Goal: Task Accomplishment & Management: Manage account settings

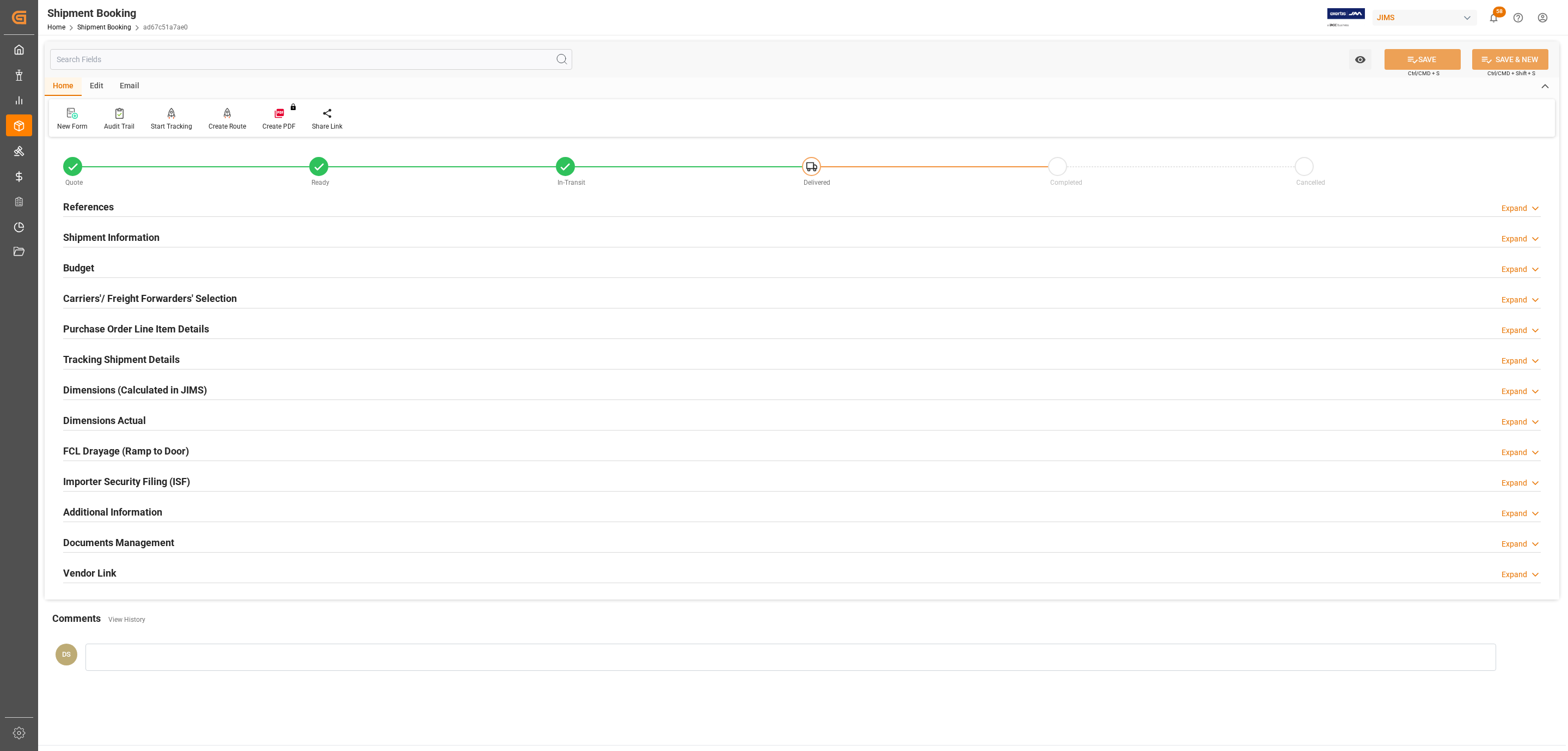
click at [228, 210] on div "References Expand" at bounding box center [802, 206] width 1478 height 21
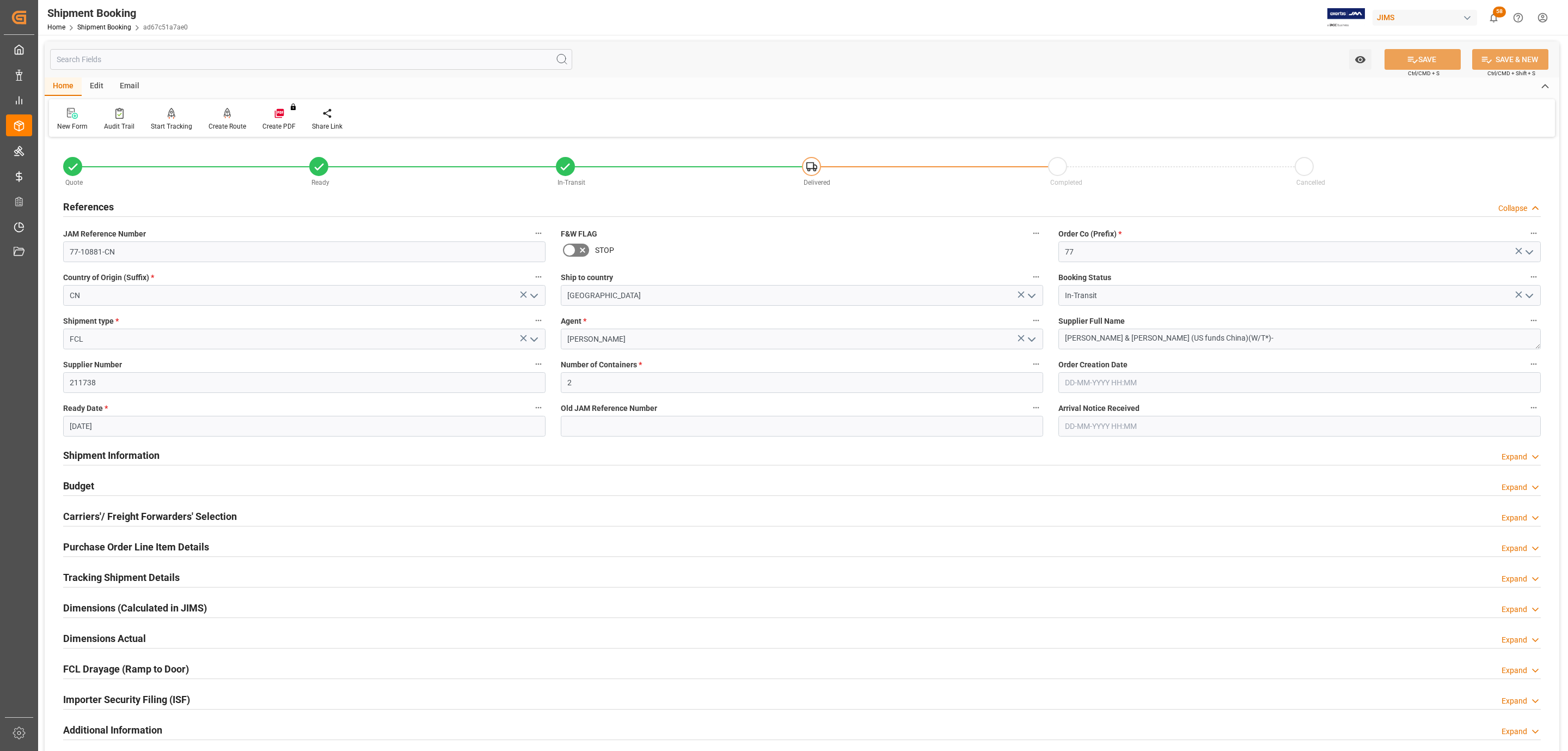
click at [228, 210] on div "References Collapse" at bounding box center [802, 206] width 1478 height 21
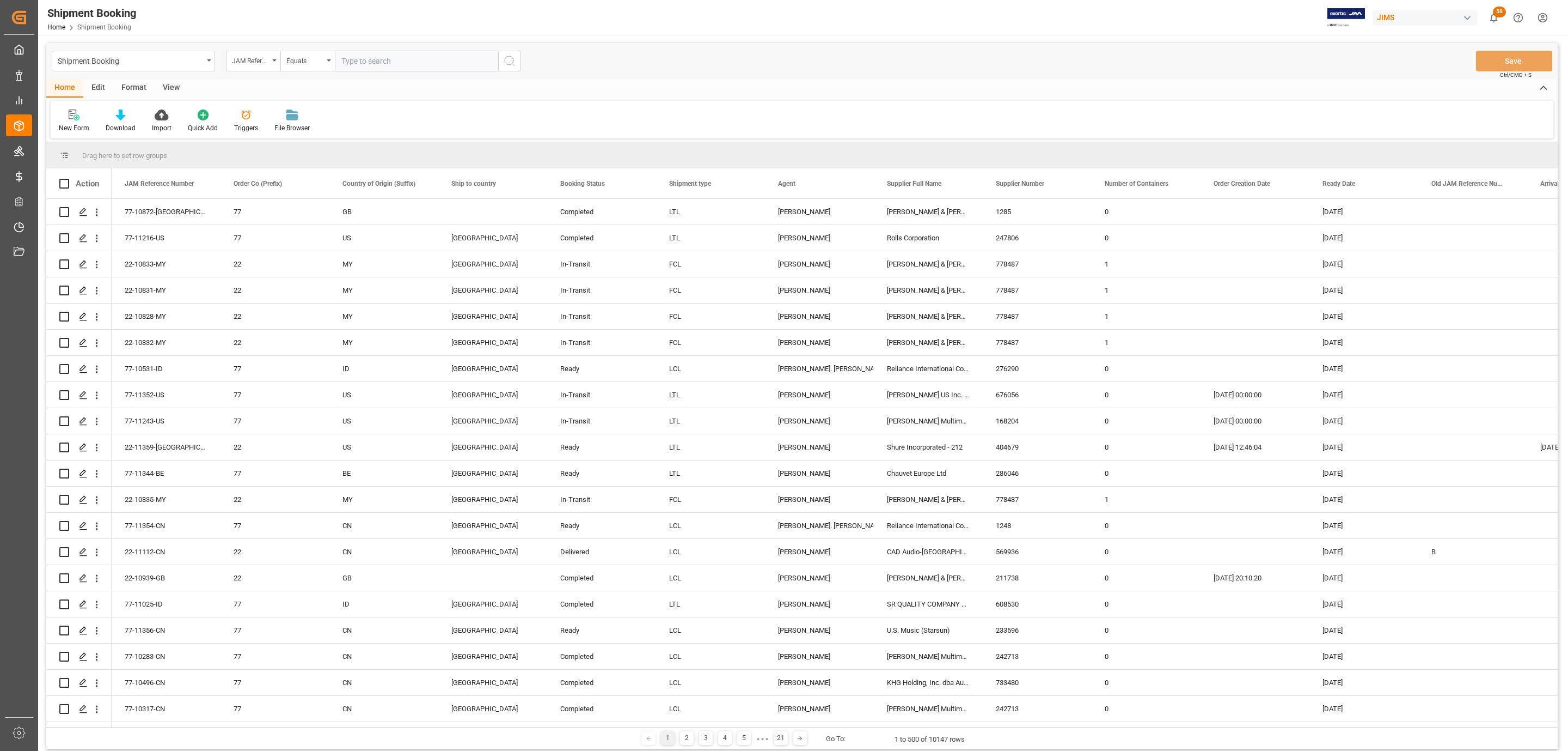
click at [344, 58] on input "text" at bounding box center [416, 61] width 164 height 21
paste input "1Z9590YR6891374951"
type input "1Z9590YR6891374951"
paste input "77-10966-US"
type input "77-10966-US"
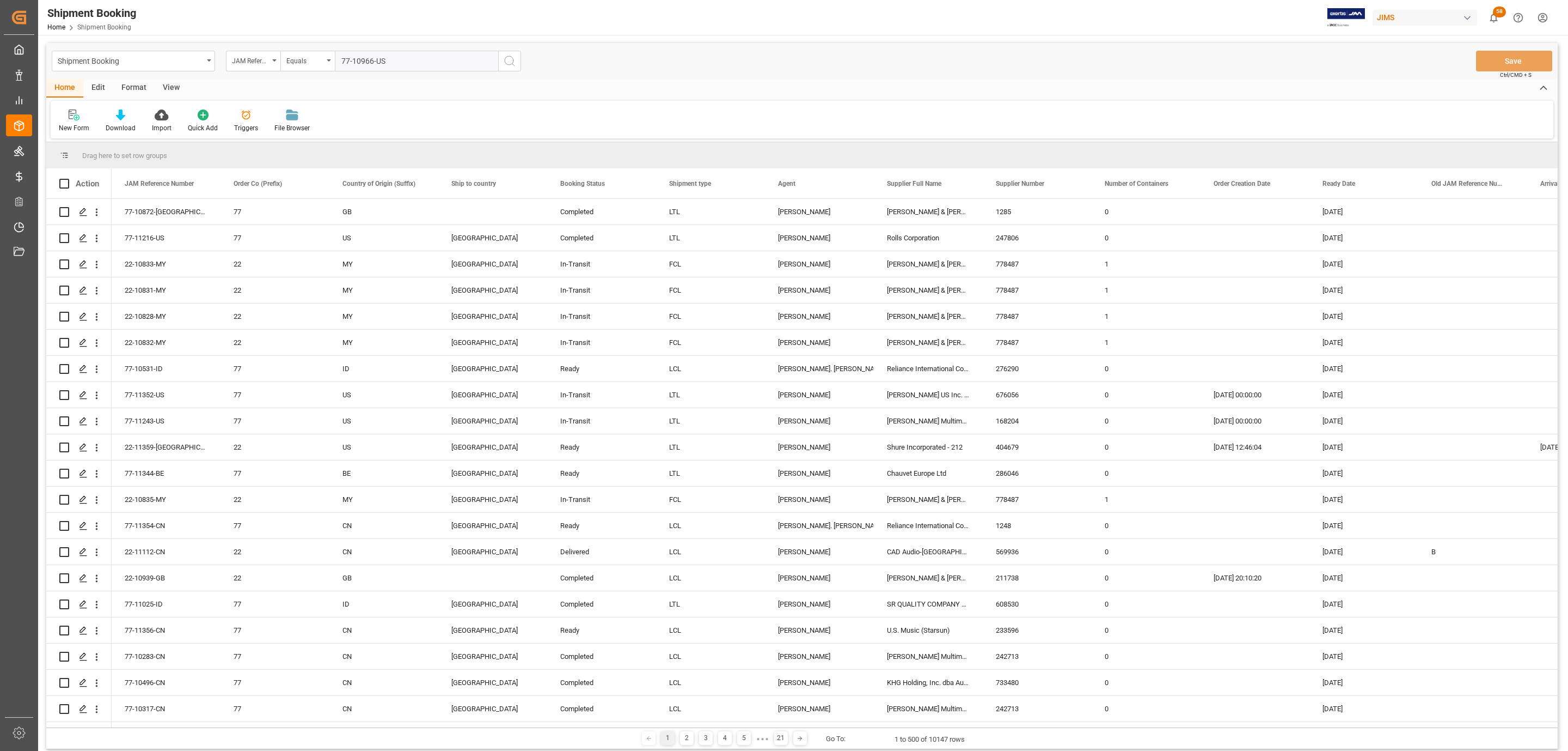
click at [509, 64] on icon "search button" at bounding box center [509, 61] width 13 height 13
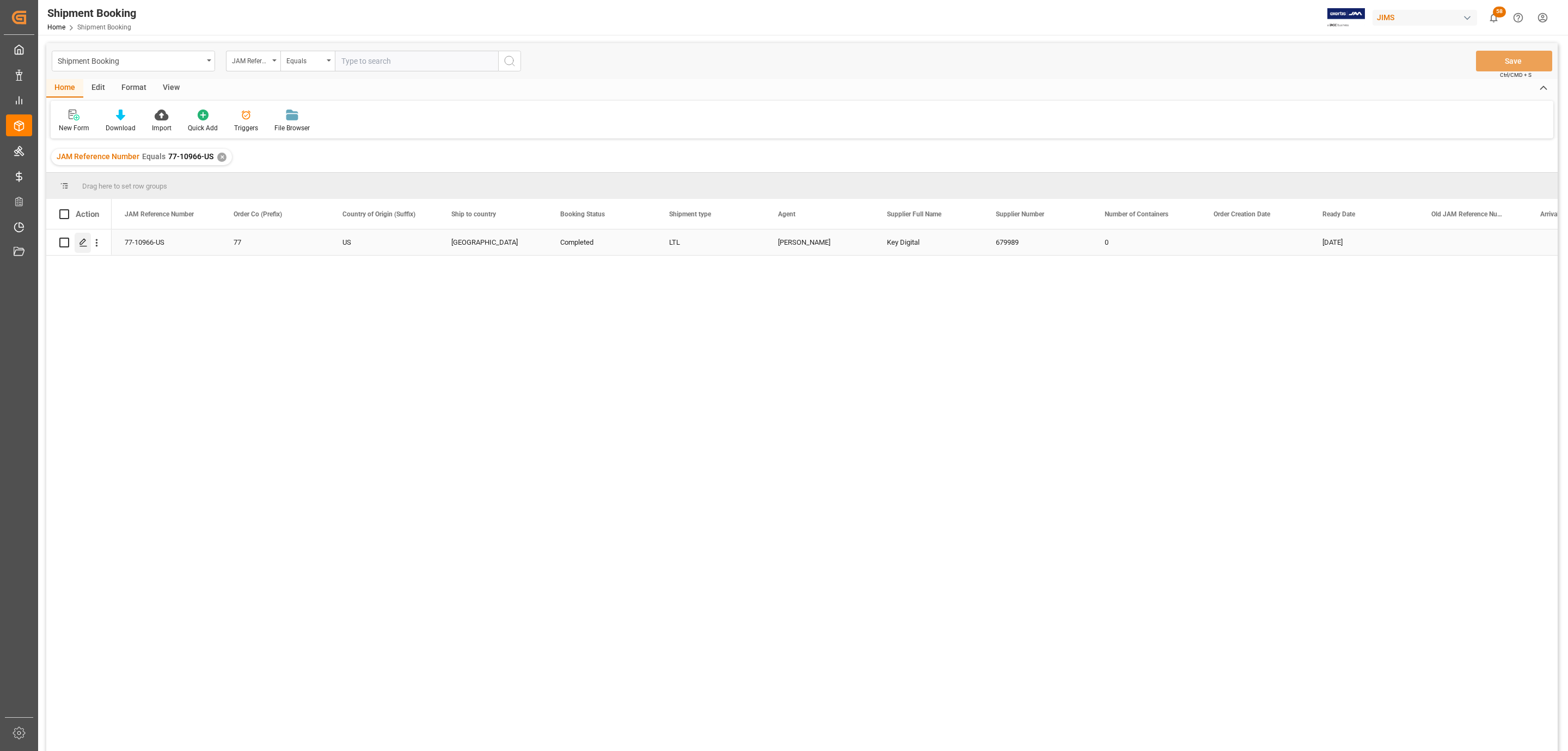
click at [83, 248] on div "Press SPACE to select this row." at bounding box center [82, 242] width 16 height 20
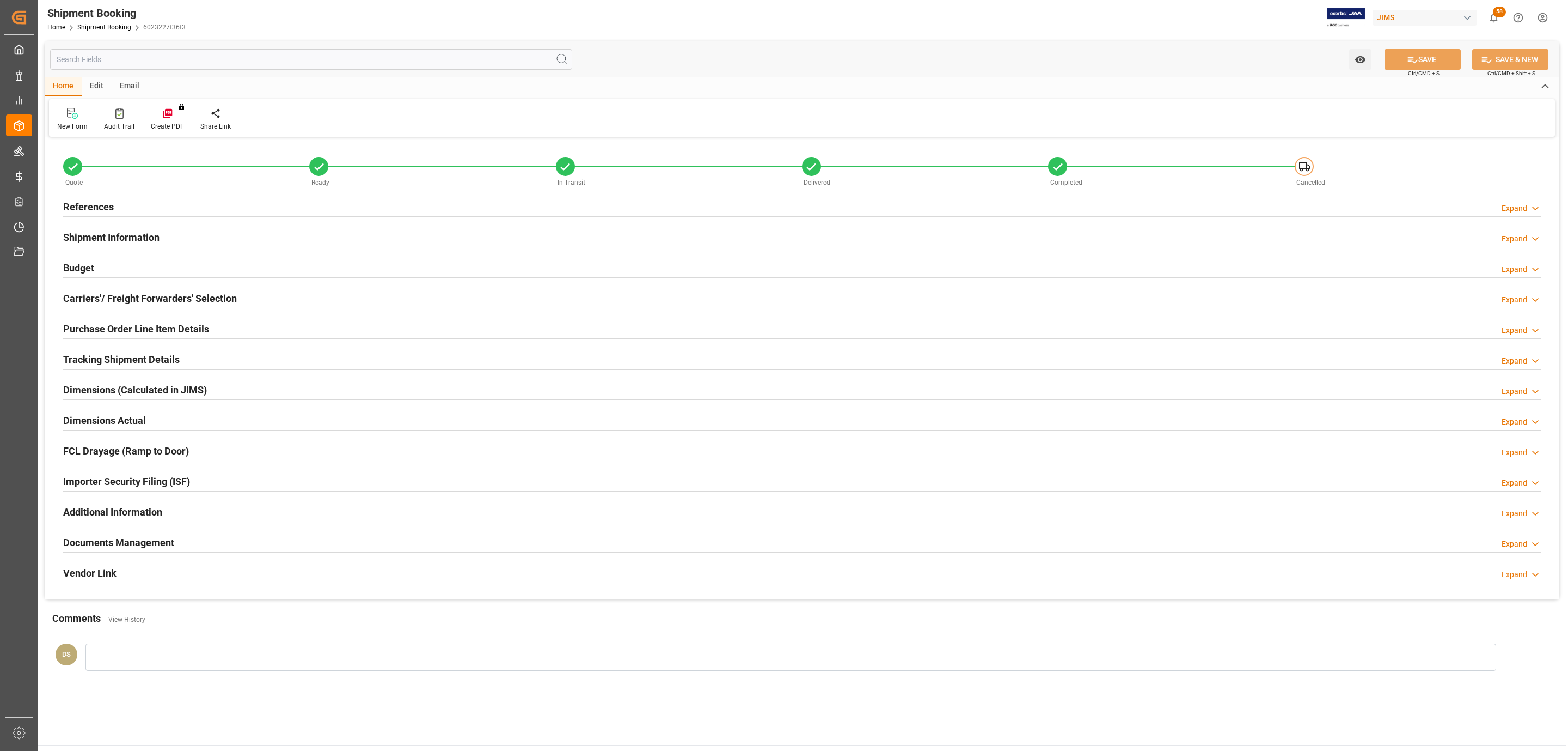
type input "0"
type input "31.7705"
type input "468"
click at [98, 273] on div "Budget Expand" at bounding box center [802, 266] width 1478 height 21
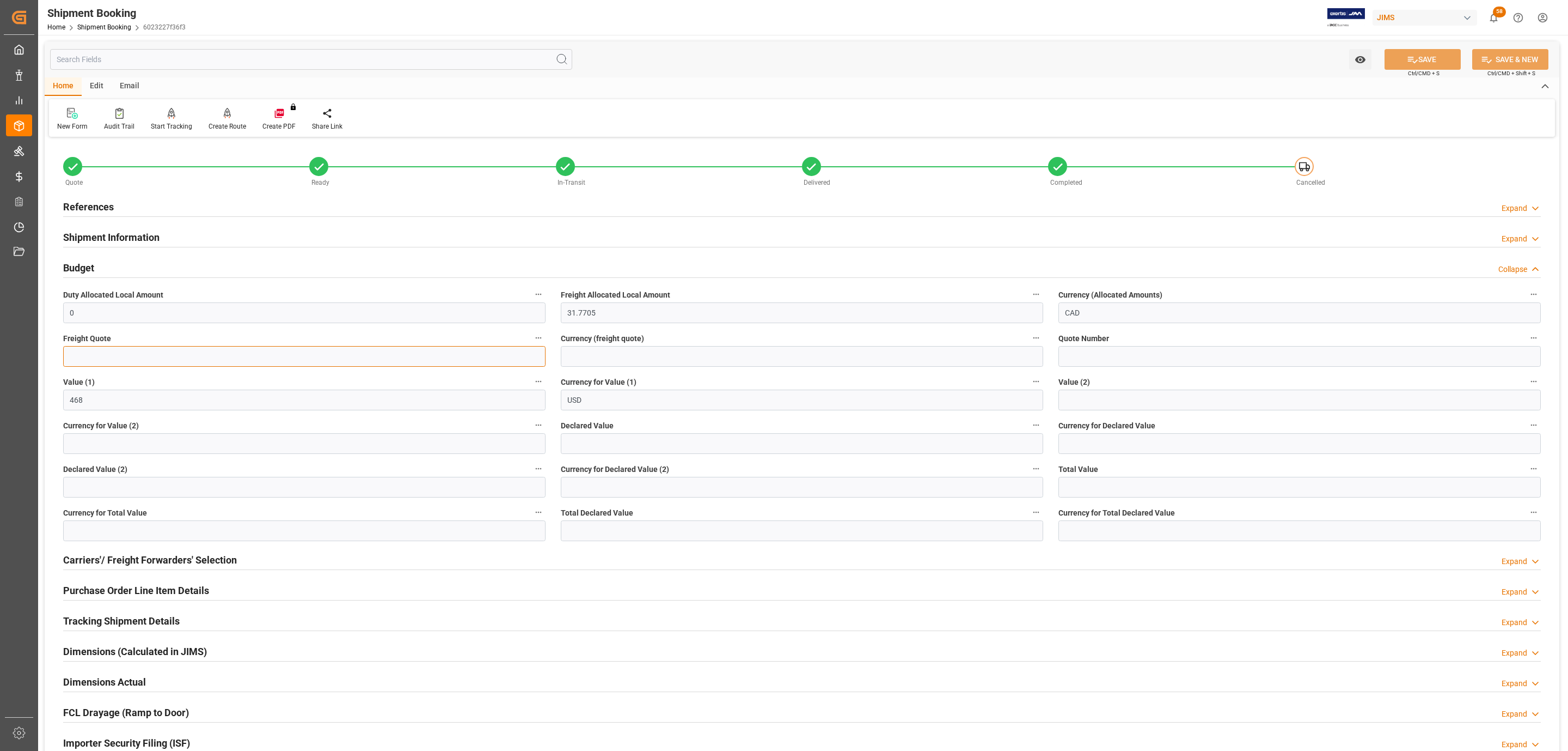
click at [113, 358] on input "text" at bounding box center [305, 356] width 483 height 21
type input "15"
type input "CAD"
click at [1435, 59] on button "SAVE" at bounding box center [1423, 59] width 76 height 21
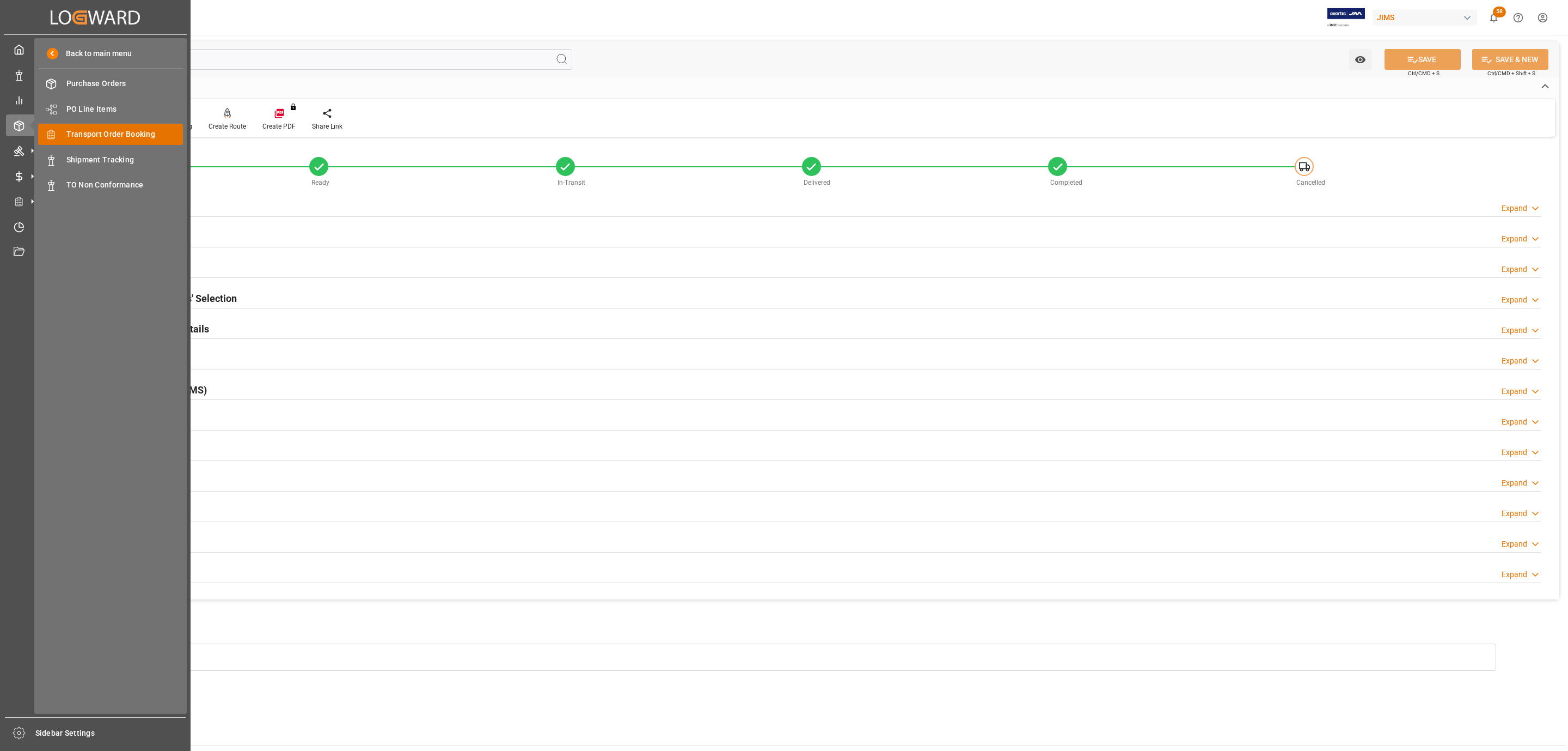
click at [130, 134] on span "Transport Order Booking" at bounding box center [125, 134] width 117 height 12
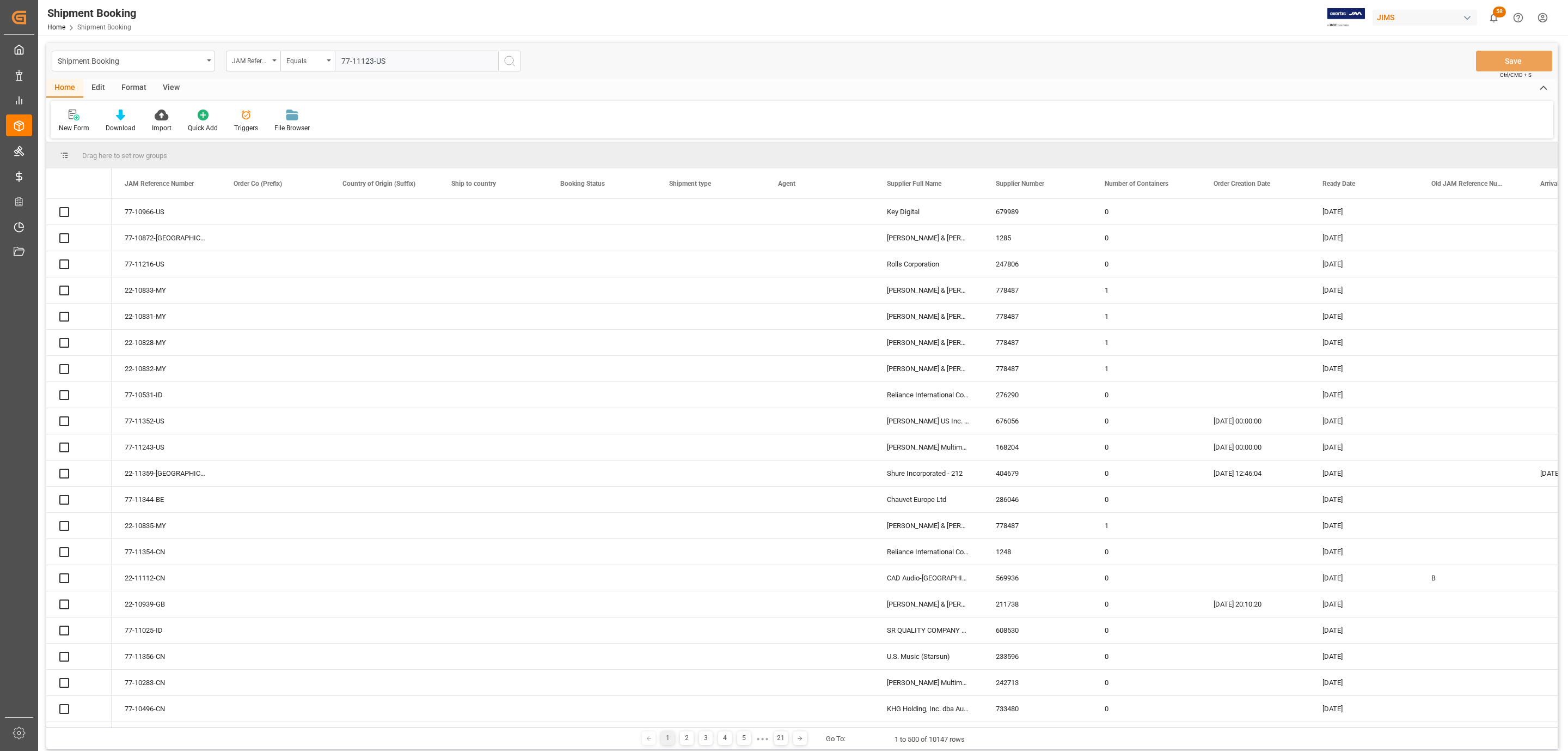
type input "77-11123-US"
click at [509, 61] on icon "search button" at bounding box center [509, 61] width 13 height 13
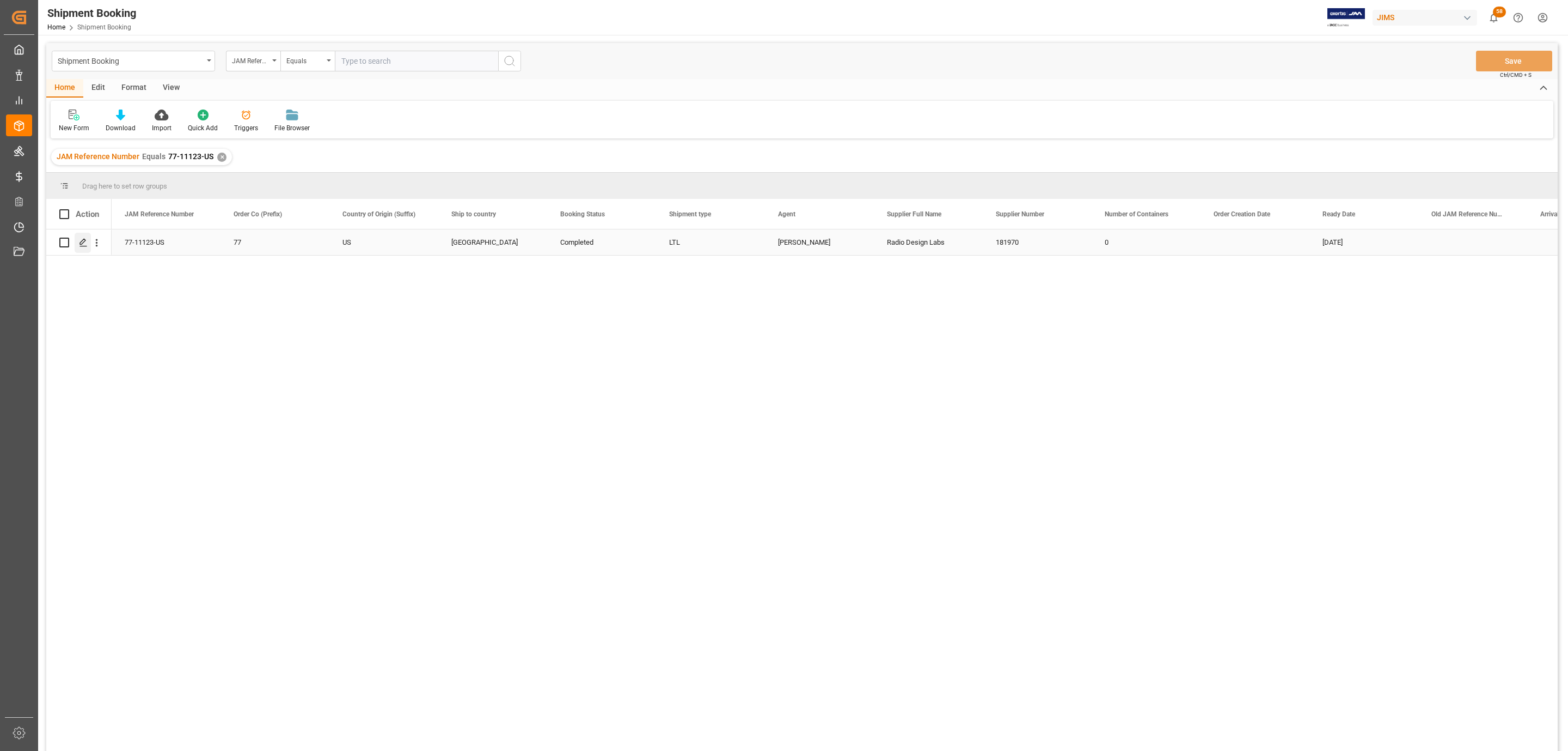
click at [81, 240] on icon "Press SPACE to select this row." at bounding box center [83, 242] width 9 height 9
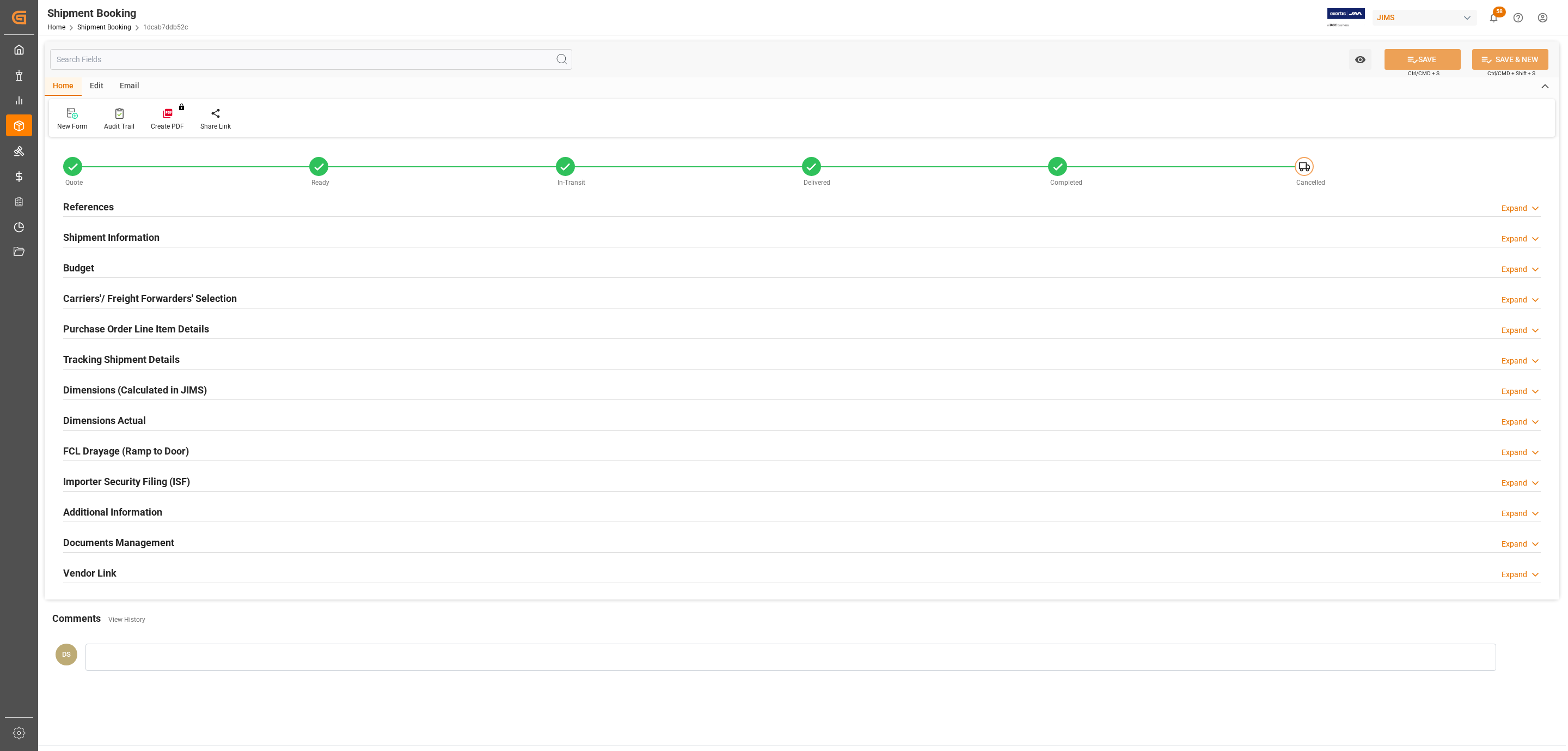
type input "0"
type input "5.9025"
type input "201.1275"
type input "2074.02"
type input "[DATE]"
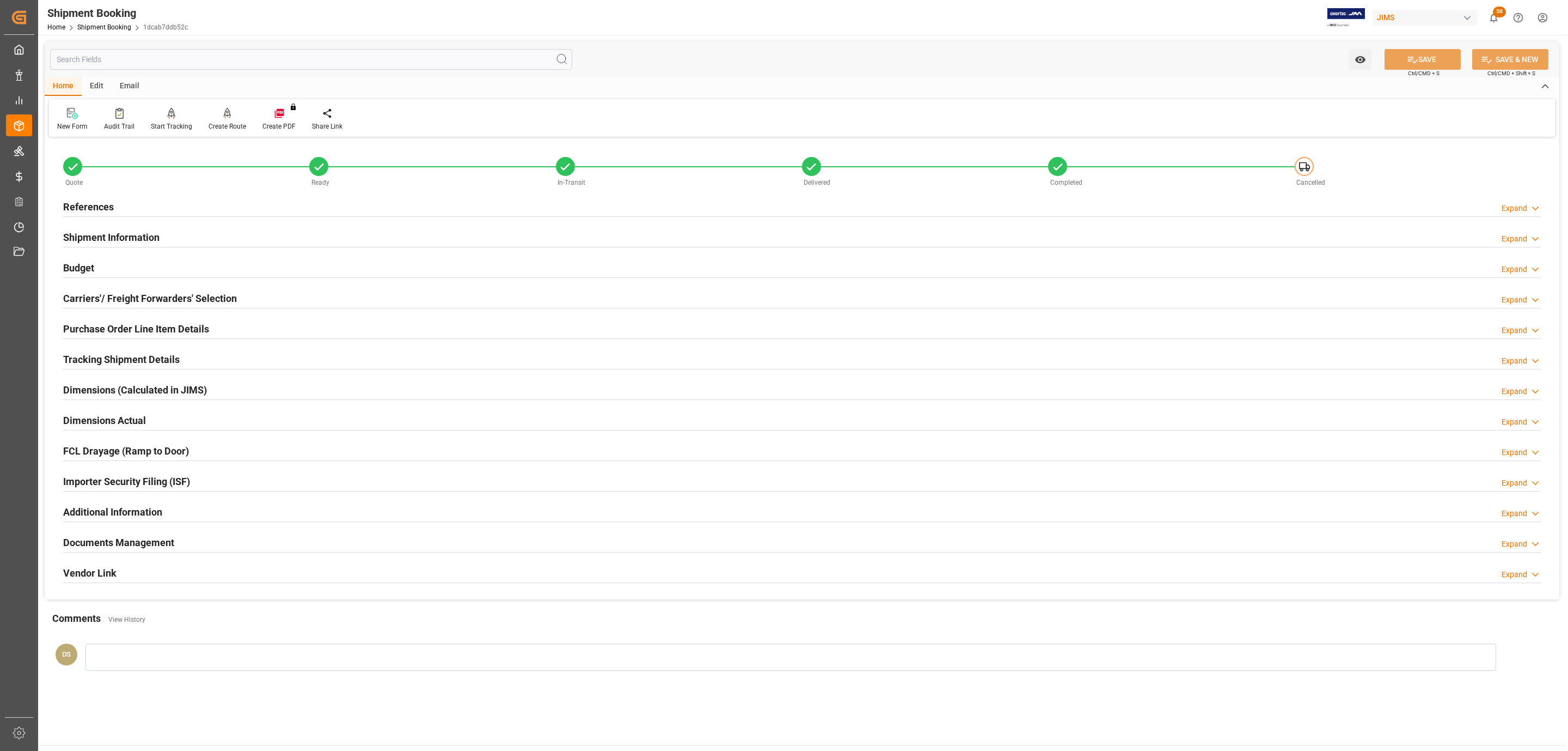
click at [97, 297] on h2 "Carriers'/ Freight Forwarders' Selection" at bounding box center [150, 298] width 174 height 15
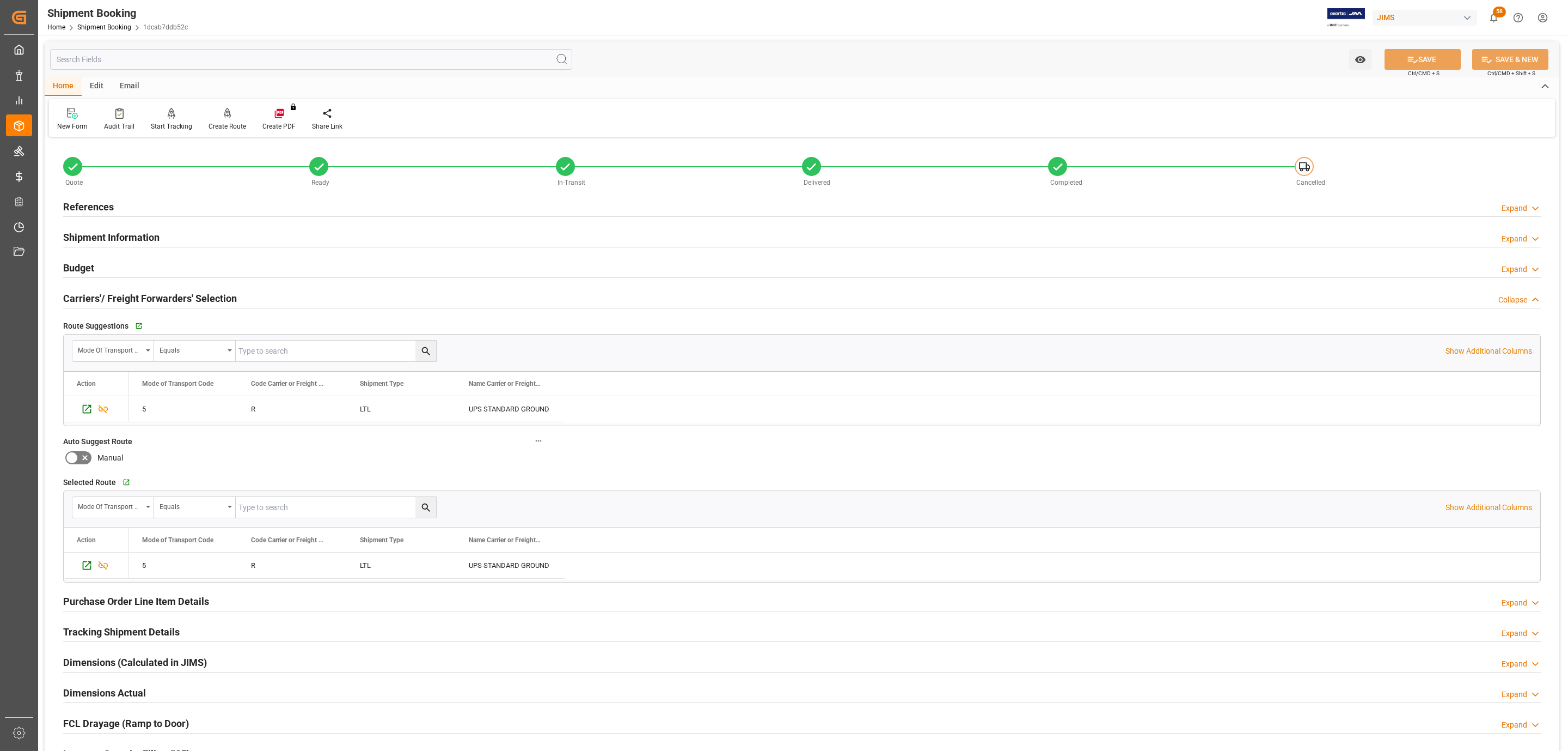
click at [97, 297] on h2 "Carriers'/ Freight Forwarders' Selection" at bounding box center [150, 298] width 174 height 15
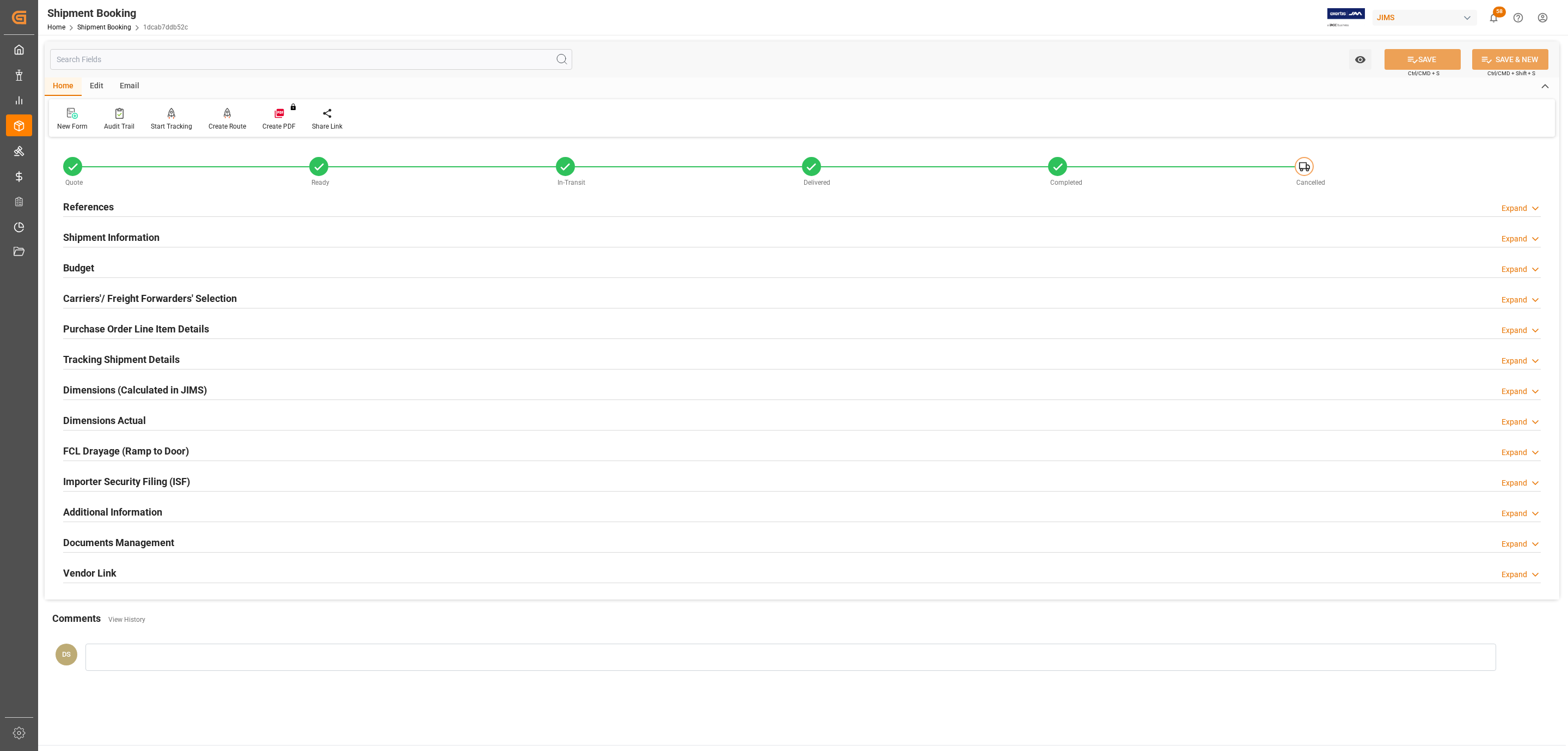
click at [100, 263] on div "Budget Expand" at bounding box center [802, 266] width 1478 height 21
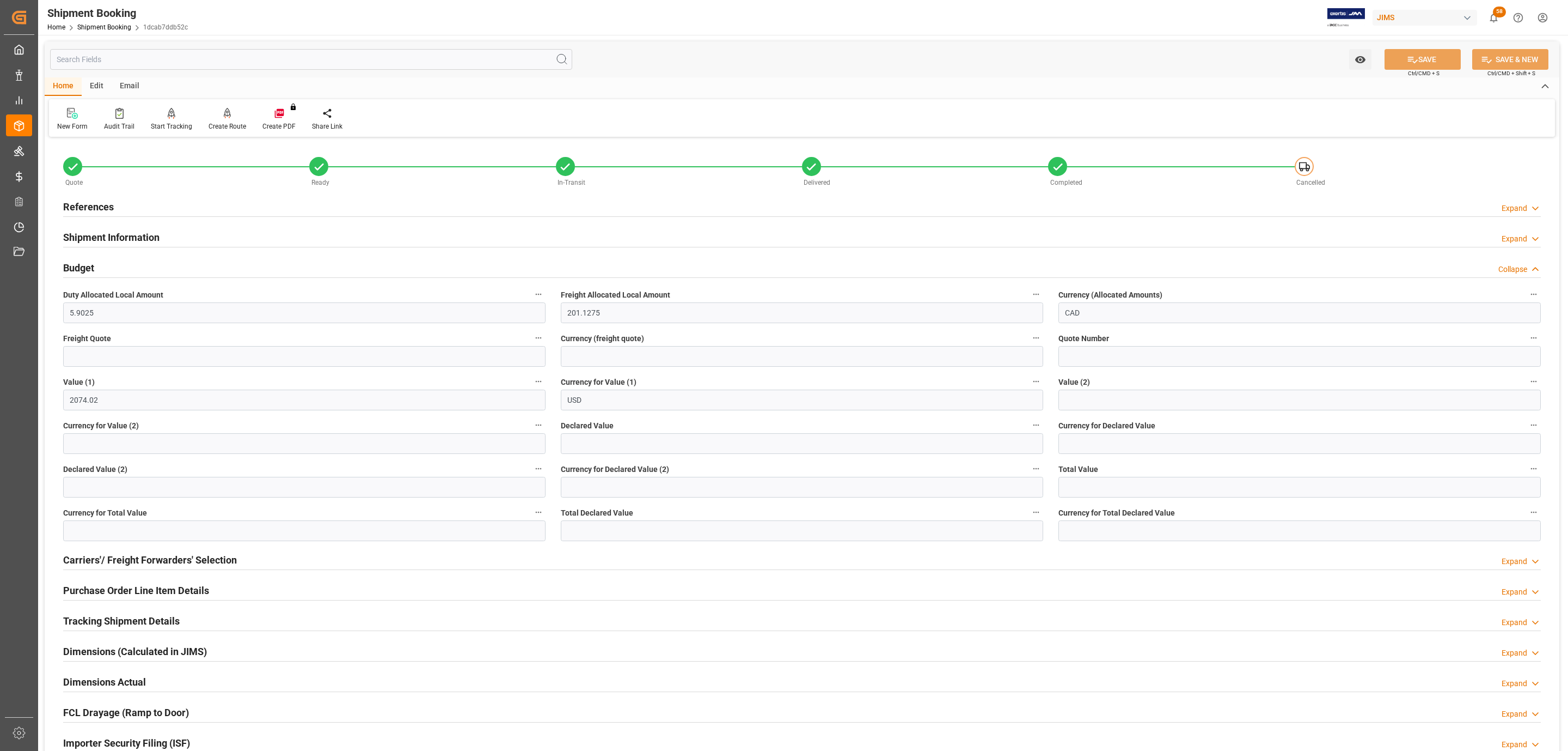
click at [114, 220] on div "References Expand" at bounding box center [802, 207] width 1494 height 31
click at [121, 207] on div "References Expand" at bounding box center [802, 206] width 1478 height 21
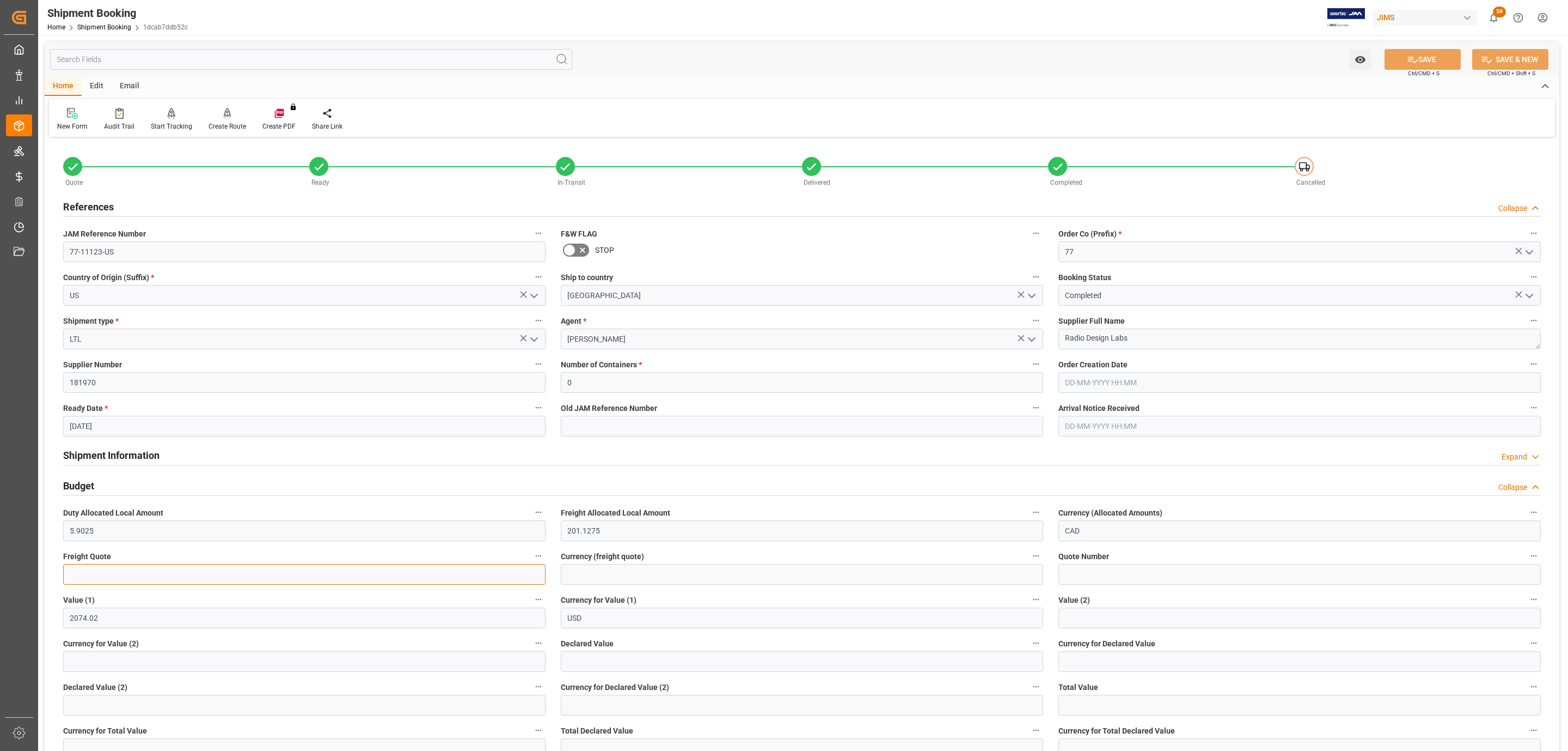
click at [104, 574] on input "text" at bounding box center [305, 574] width 483 height 21
type input "23"
type input "CAD"
click at [1415, 56] on icon at bounding box center [1413, 60] width 12 height 12
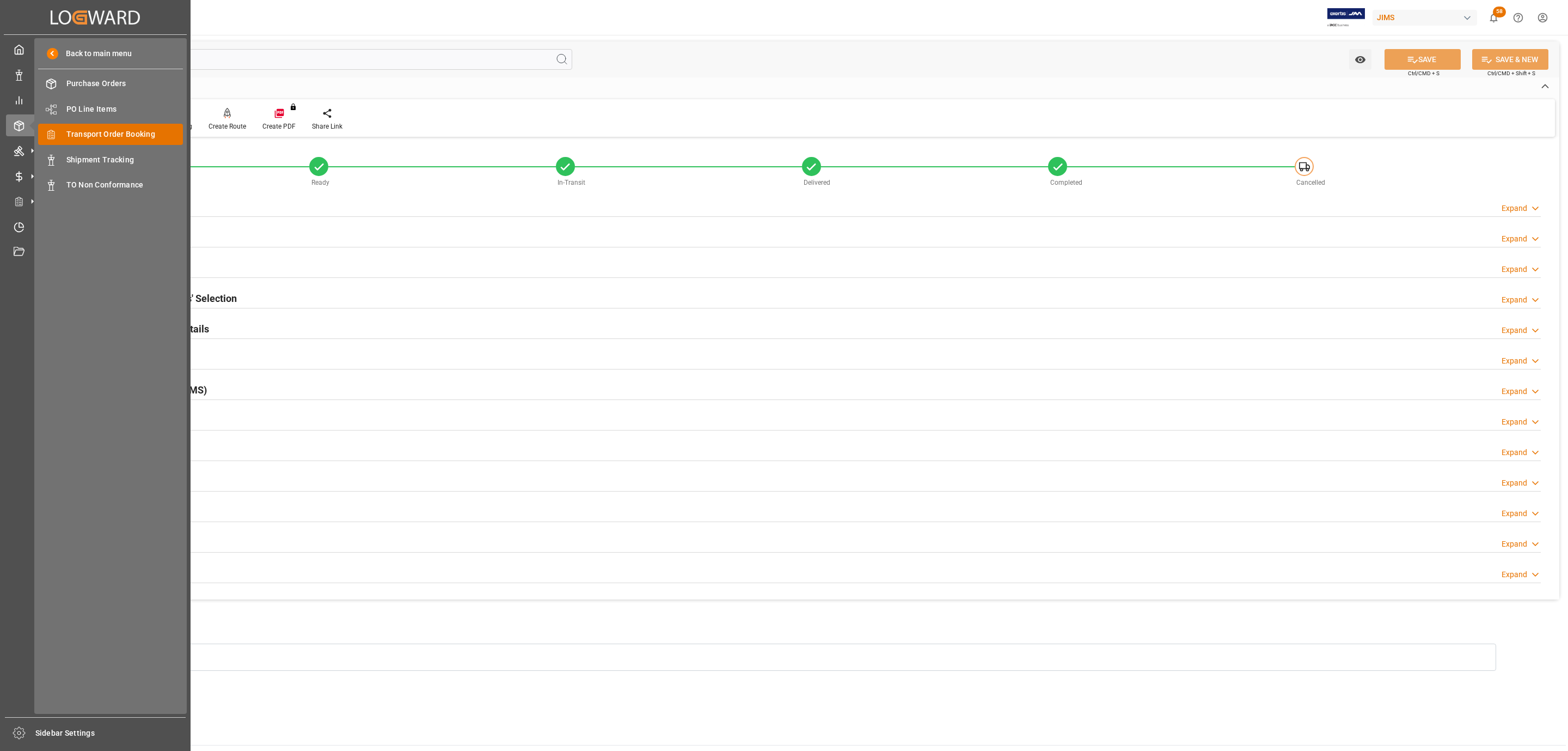
click at [150, 128] on span "Transport Order Booking" at bounding box center [125, 134] width 117 height 12
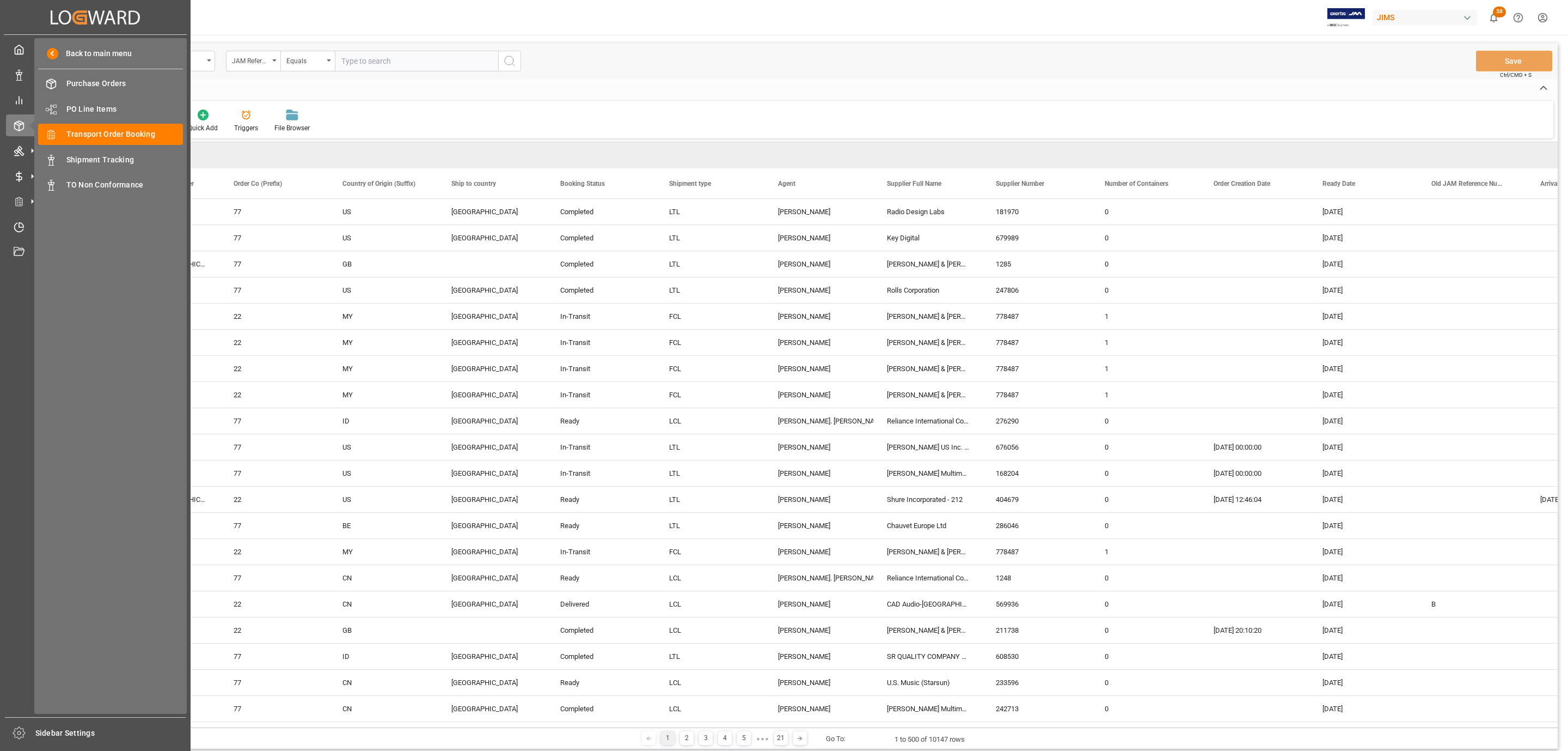
click at [418, 58] on input "text" at bounding box center [416, 61] width 164 height 21
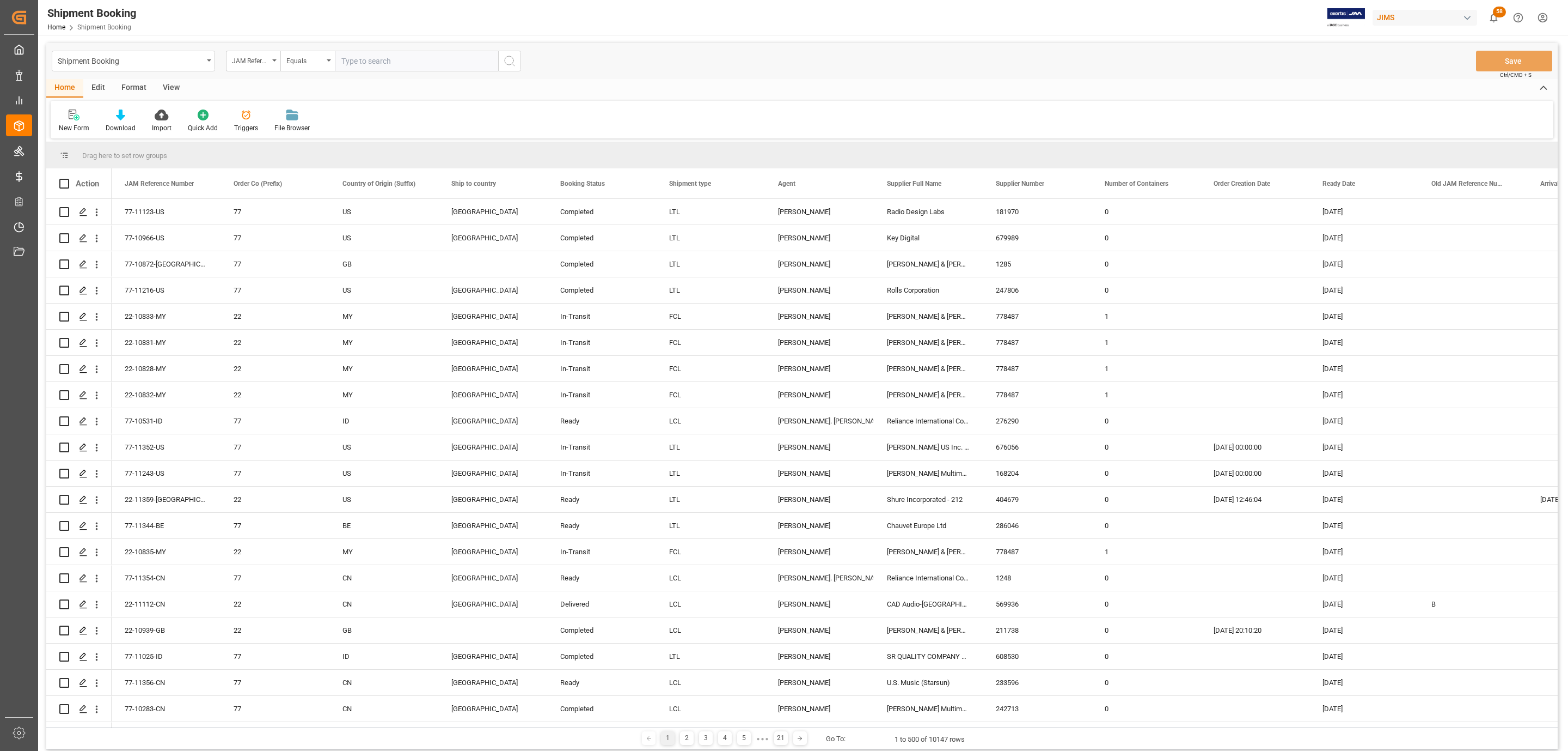
paste input "77-11221-US"
type input "77-11221-US"
drag, startPoint x: 510, startPoint y: 64, endPoint x: 26, endPoint y: 157, distance: 492.9
click at [511, 64] on icon "search button" at bounding box center [509, 61] width 13 height 13
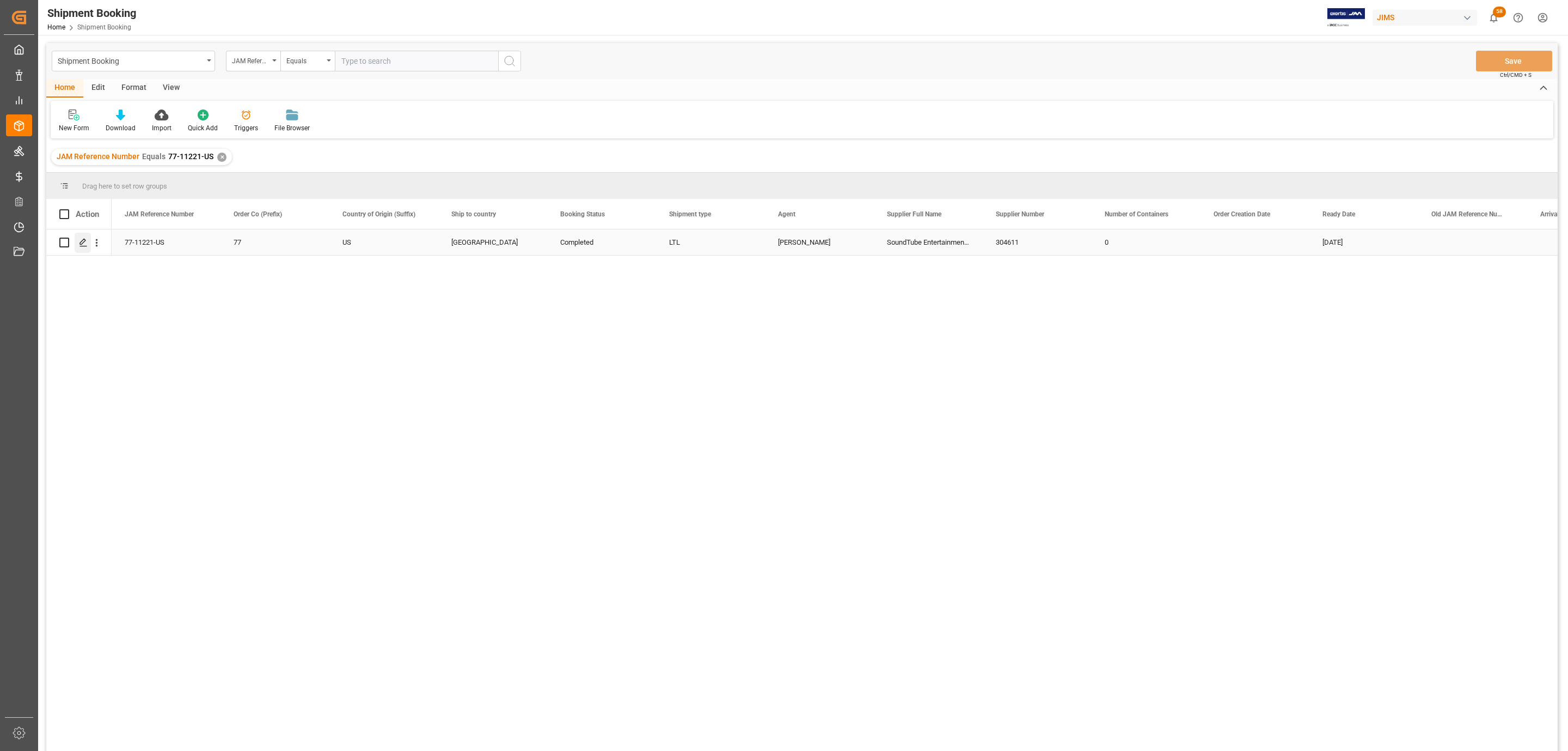
click at [81, 242] on icon "Press SPACE to select this row." at bounding box center [83, 242] width 9 height 9
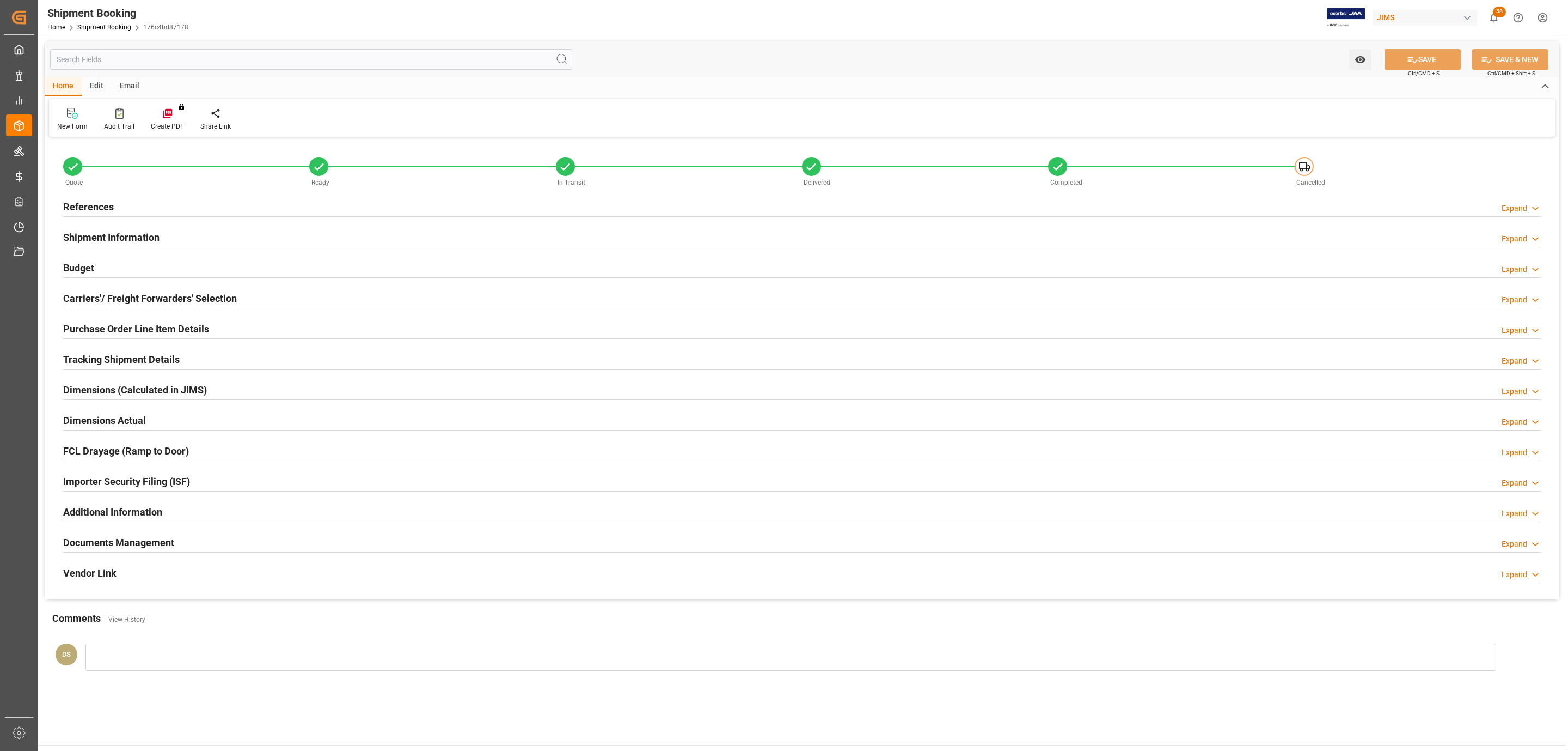
type input "CAD"
type input "USD"
type input "0"
type input "71.929"
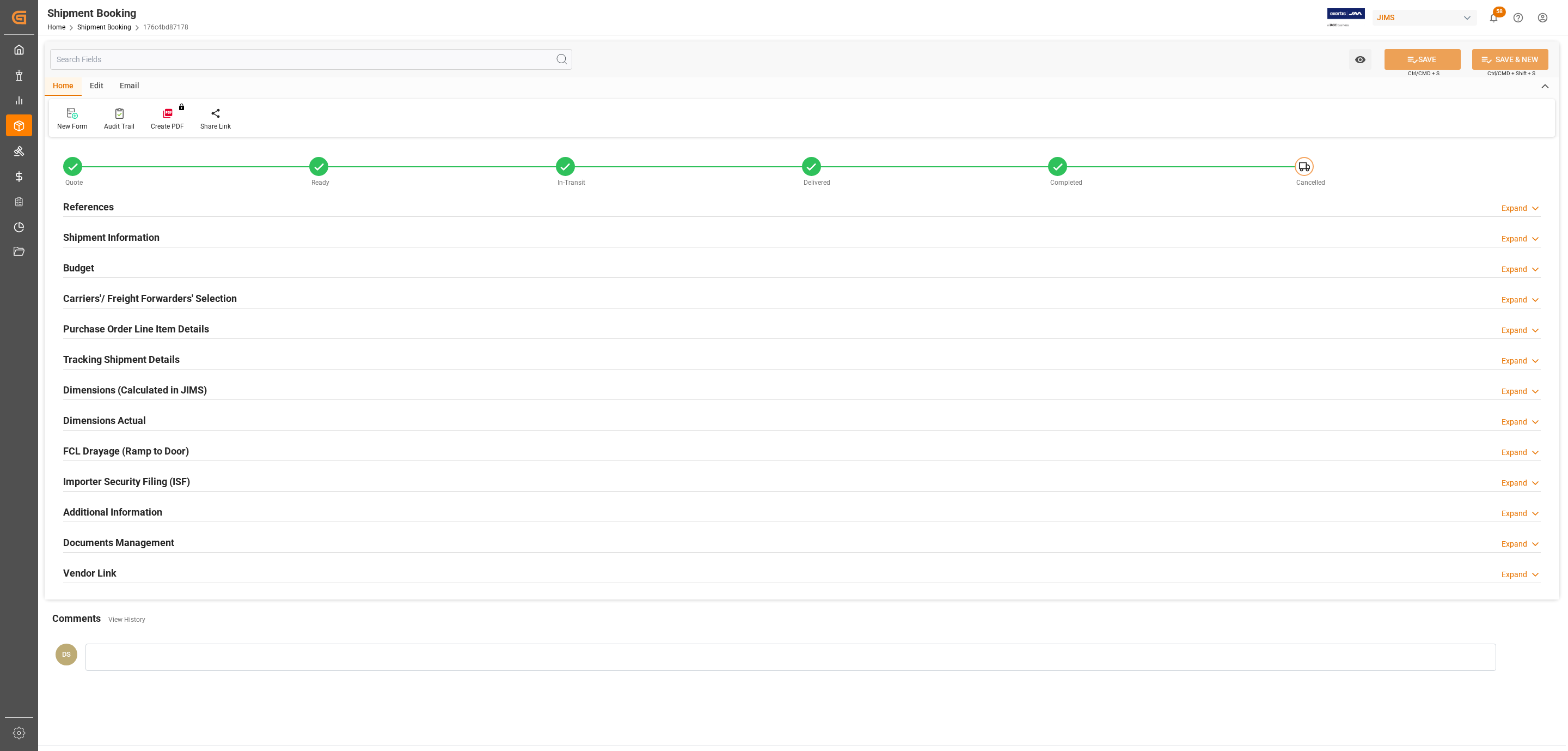
type input "1042"
type input "1050"
click at [117, 263] on div "Budget Expand" at bounding box center [802, 266] width 1478 height 21
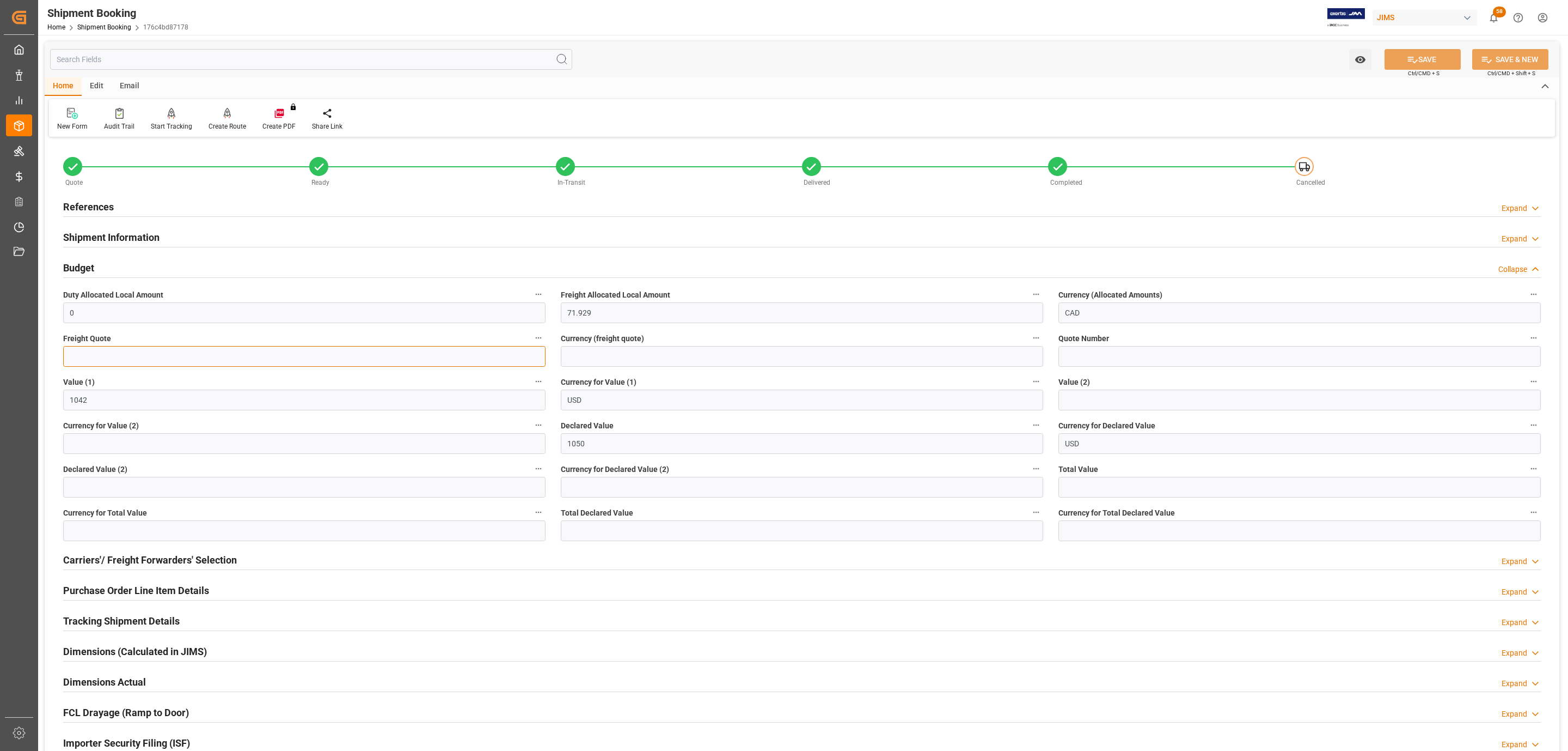
click at [152, 354] on input "text" at bounding box center [305, 356] width 483 height 21
type input "75"
type input "CAD"
drag, startPoint x: 1437, startPoint y: 58, endPoint x: 789, endPoint y: 190, distance: 661.3
click at [1437, 58] on button "SAVE" at bounding box center [1423, 59] width 76 height 21
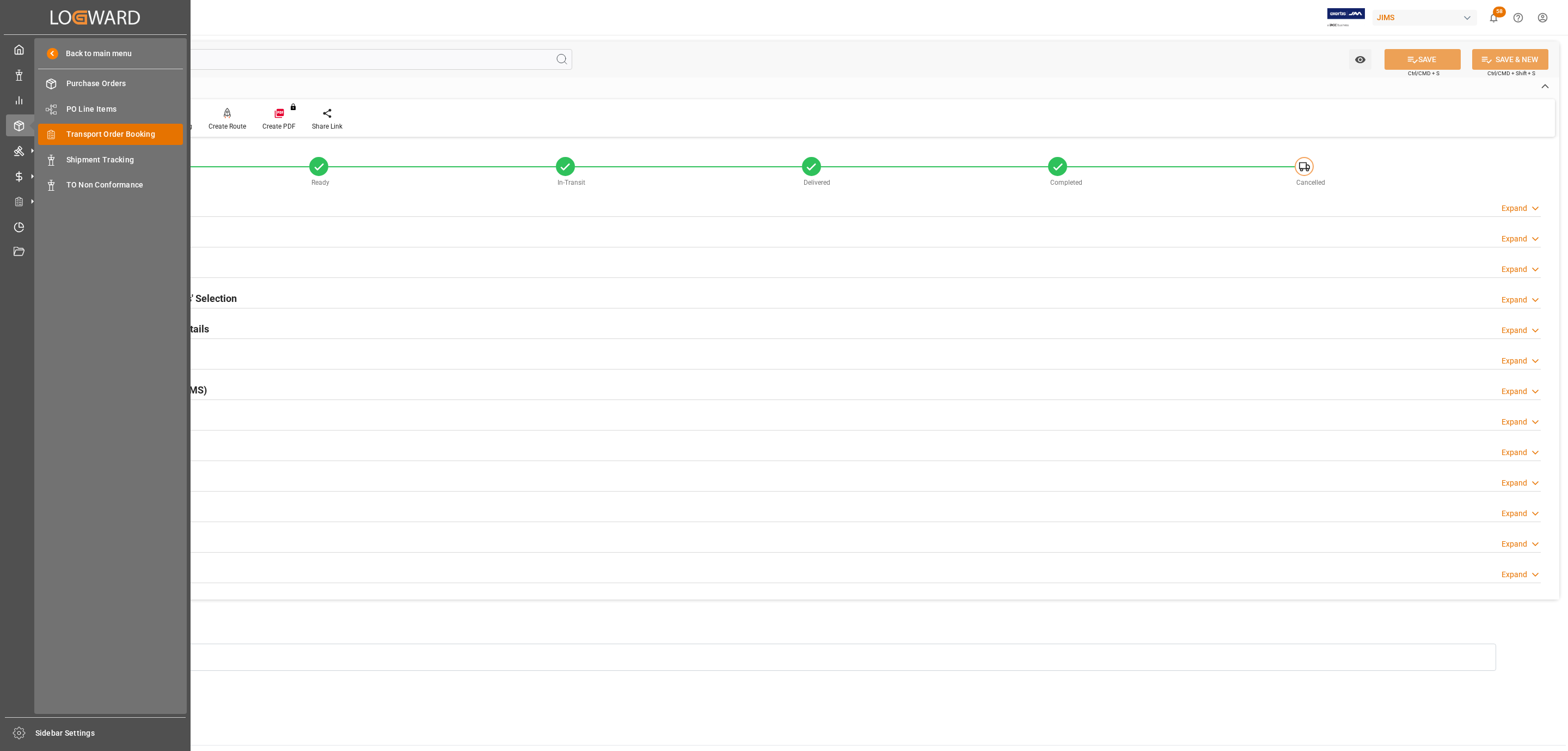
click at [139, 132] on span "Transport Order Booking" at bounding box center [125, 134] width 117 height 12
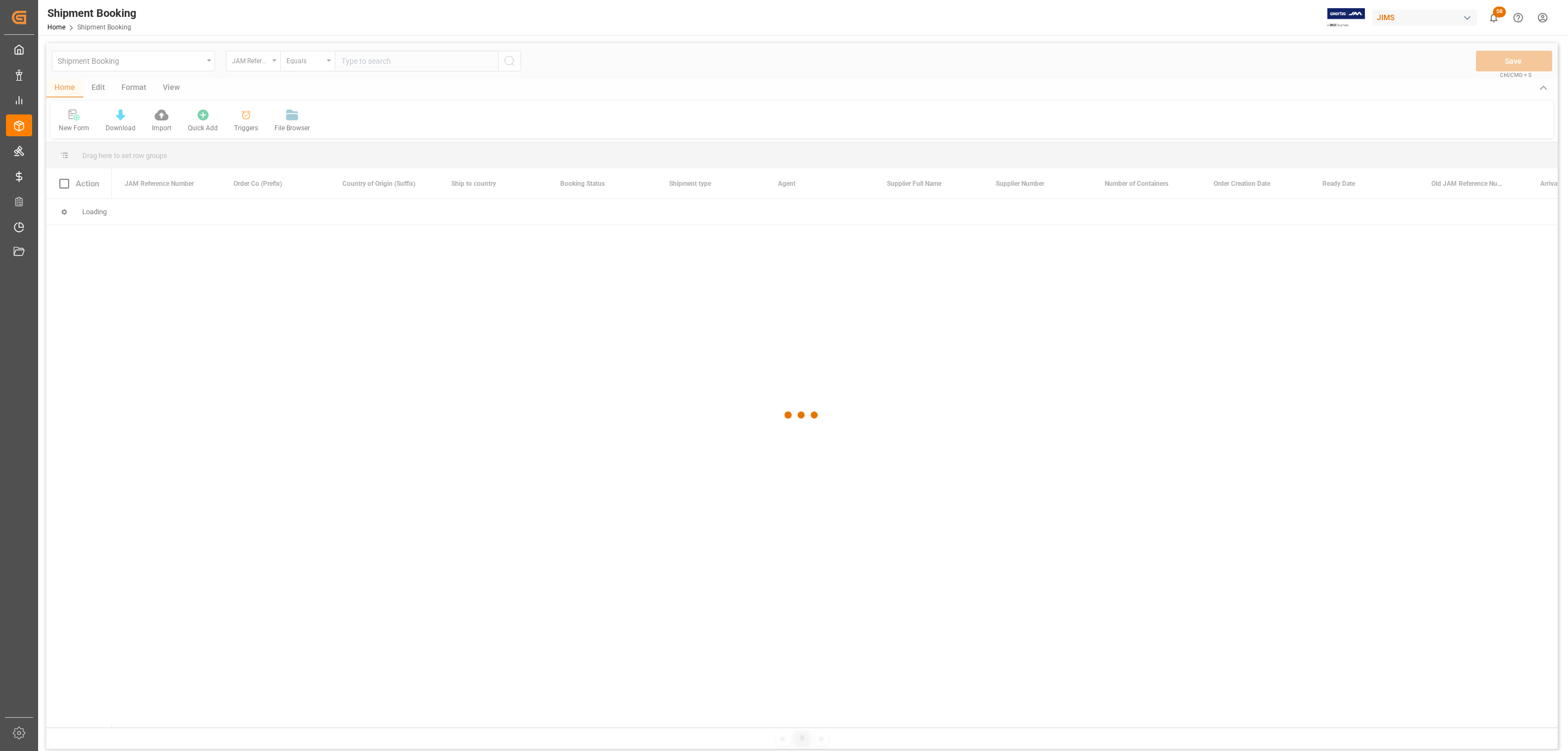
type input "77-11224-[GEOGRAPHIC_DATA]"
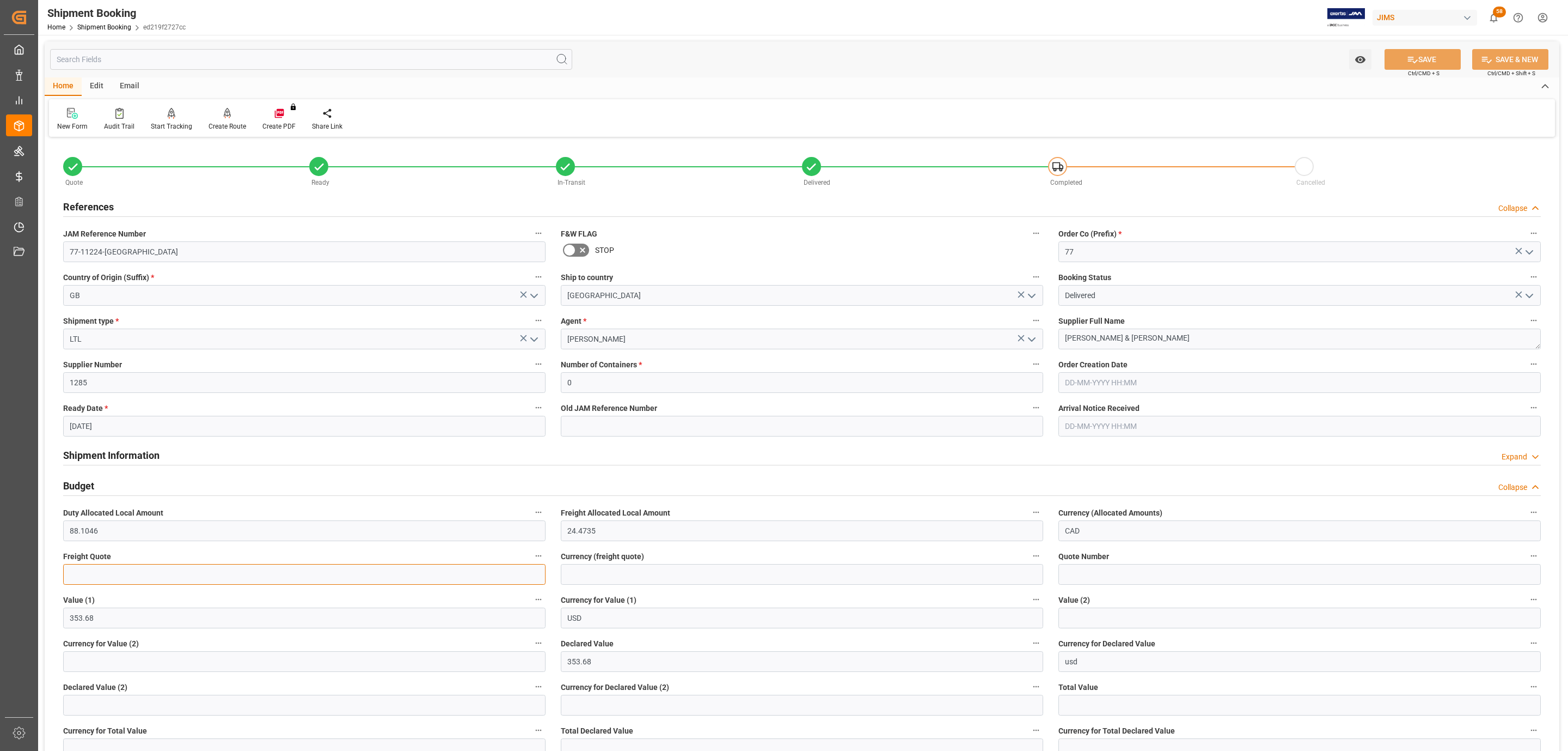
click at [134, 569] on input "text" at bounding box center [305, 574] width 483 height 21
type input "145"
type input "CAD"
click at [1432, 58] on button "SAVE" at bounding box center [1423, 59] width 76 height 21
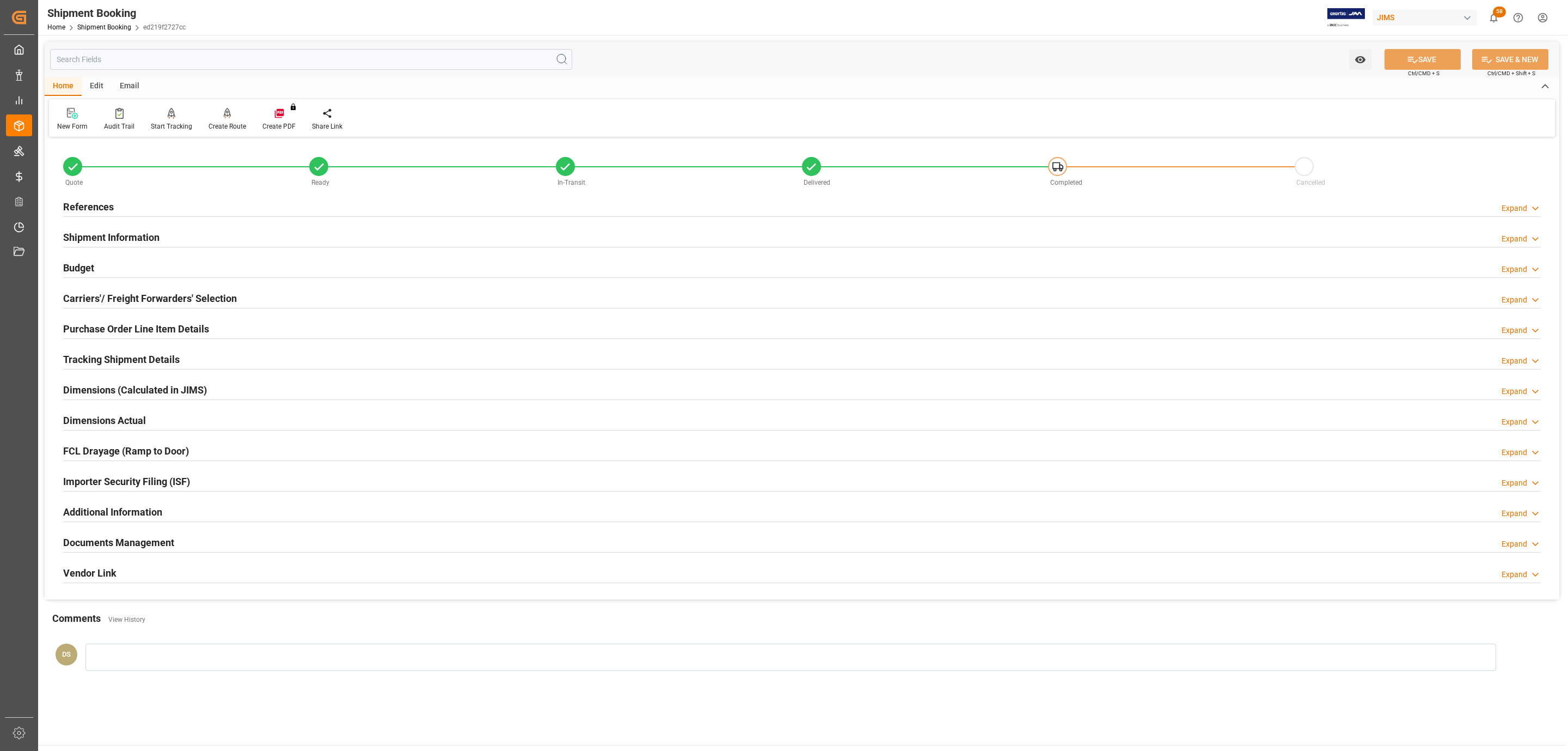
drag, startPoint x: 166, startPoint y: 269, endPoint x: 122, endPoint y: 248, distance: 48.8
click at [166, 269] on div "Budget Expand" at bounding box center [802, 266] width 1478 height 21
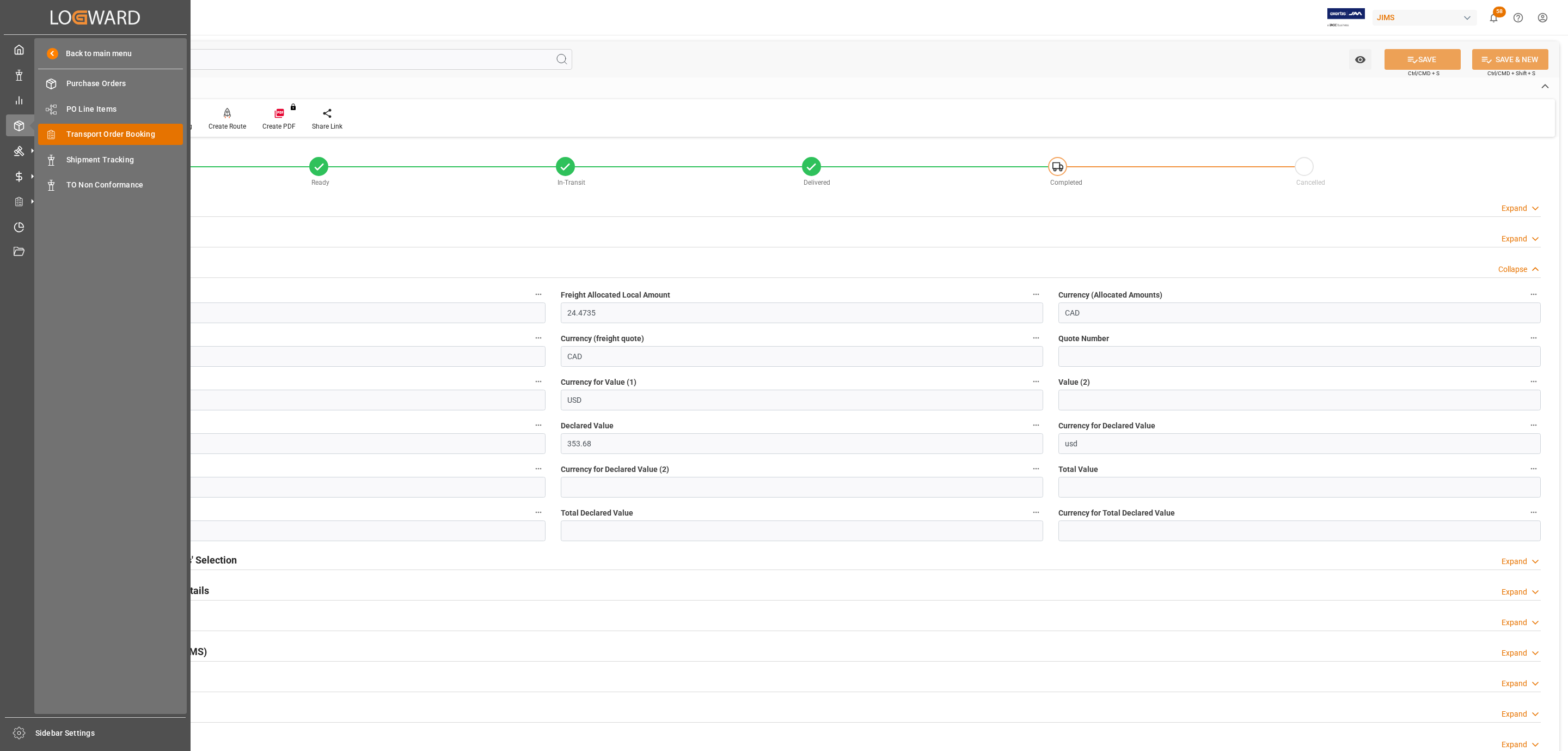
click at [122, 137] on span "Transport Order Booking" at bounding box center [125, 134] width 117 height 12
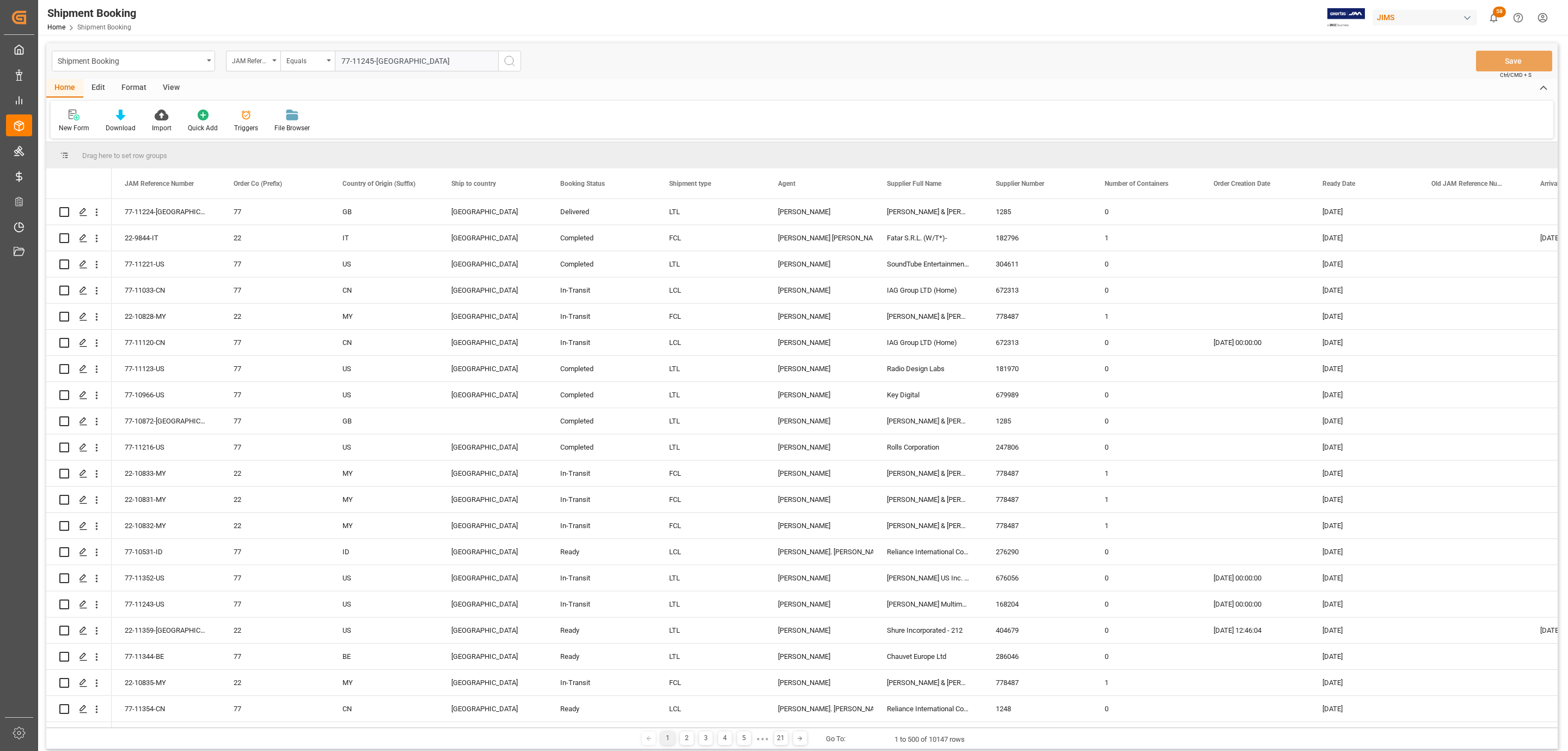
type input "77-11245-[GEOGRAPHIC_DATA]"
click at [507, 61] on icon "search button" at bounding box center [509, 61] width 13 height 13
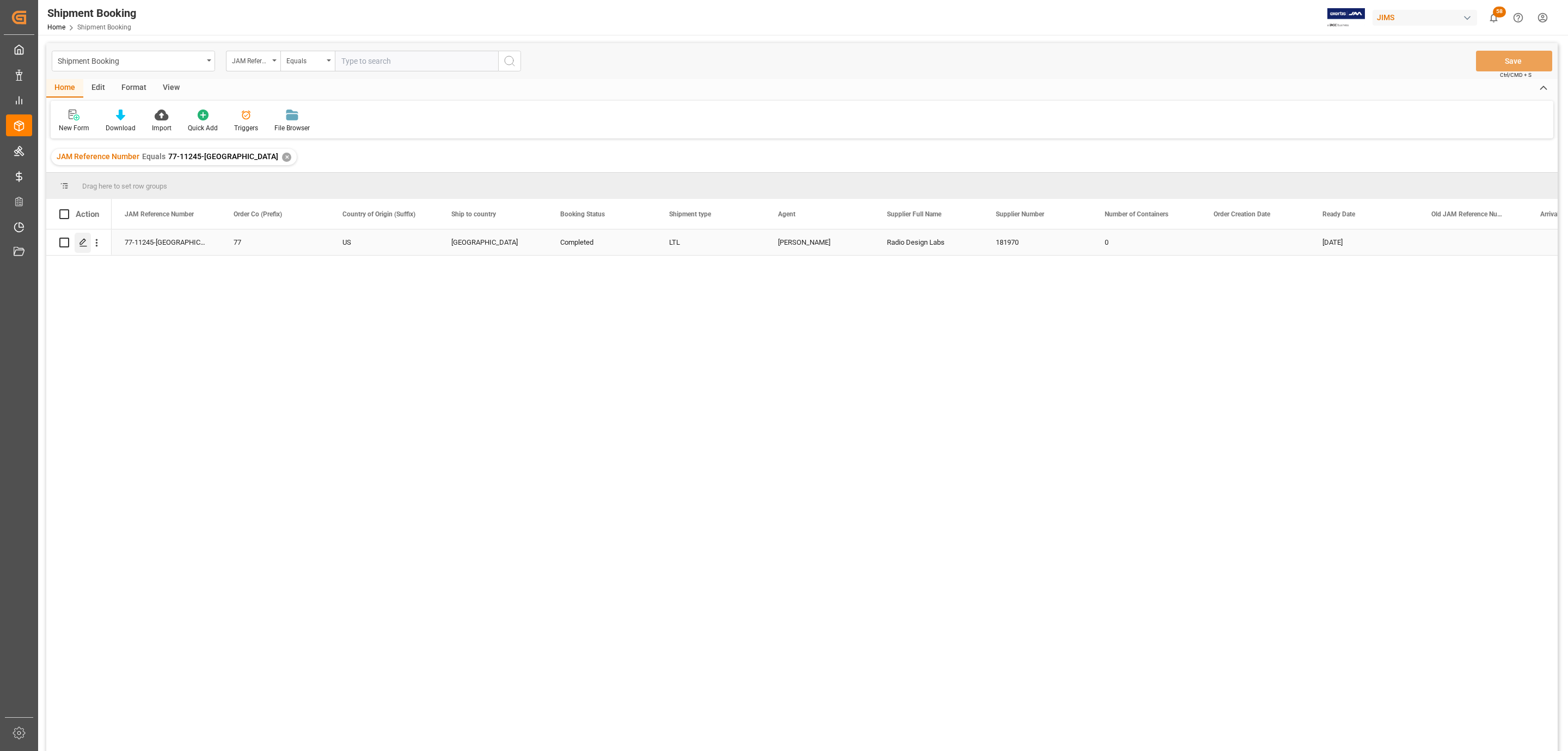
click at [83, 242] on icon "Press SPACE to select this row." at bounding box center [83, 242] width 9 height 9
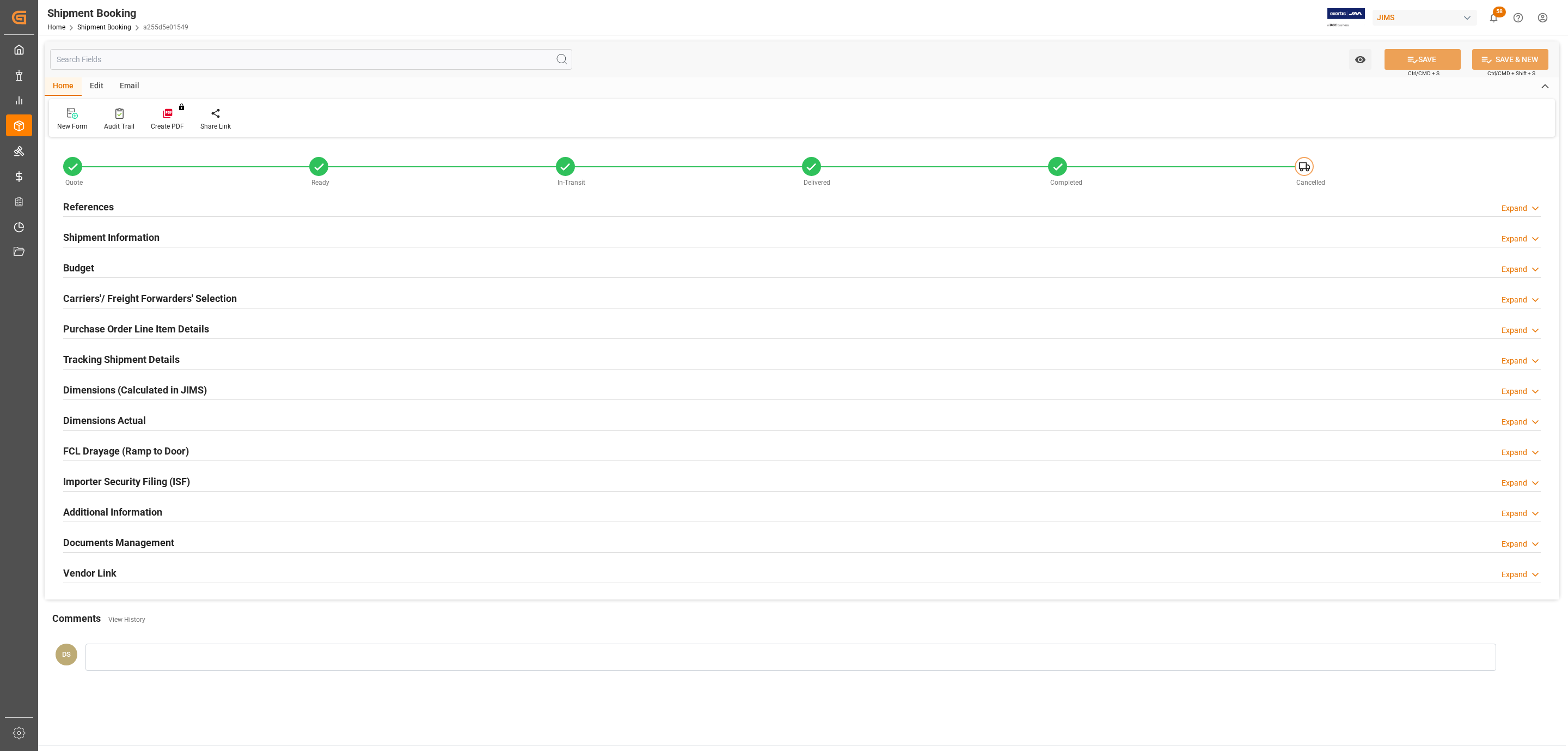
type input "0"
type input "56.098"
type input "578.48"
type input "[DATE]"
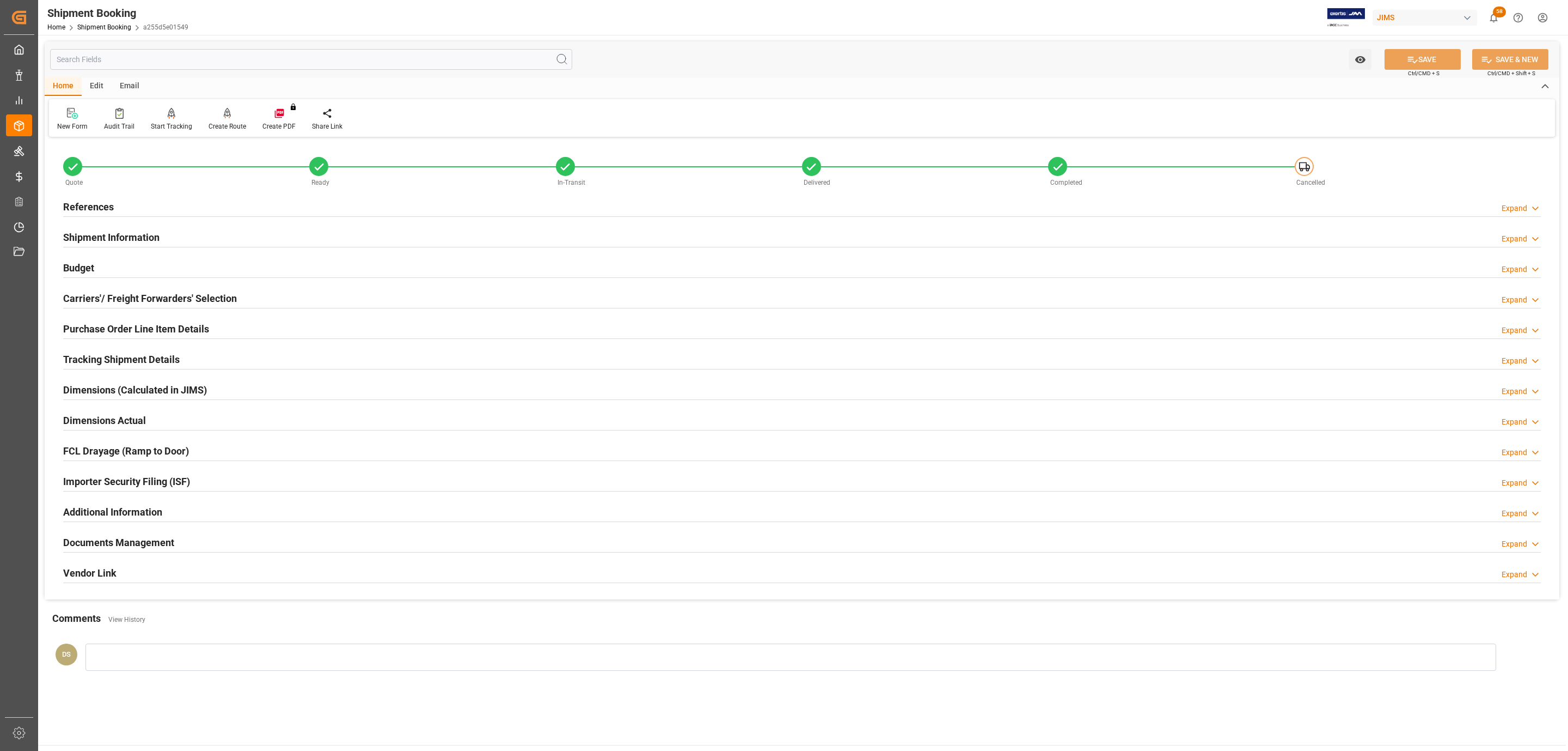
click at [114, 271] on div "Budget Expand" at bounding box center [802, 266] width 1478 height 21
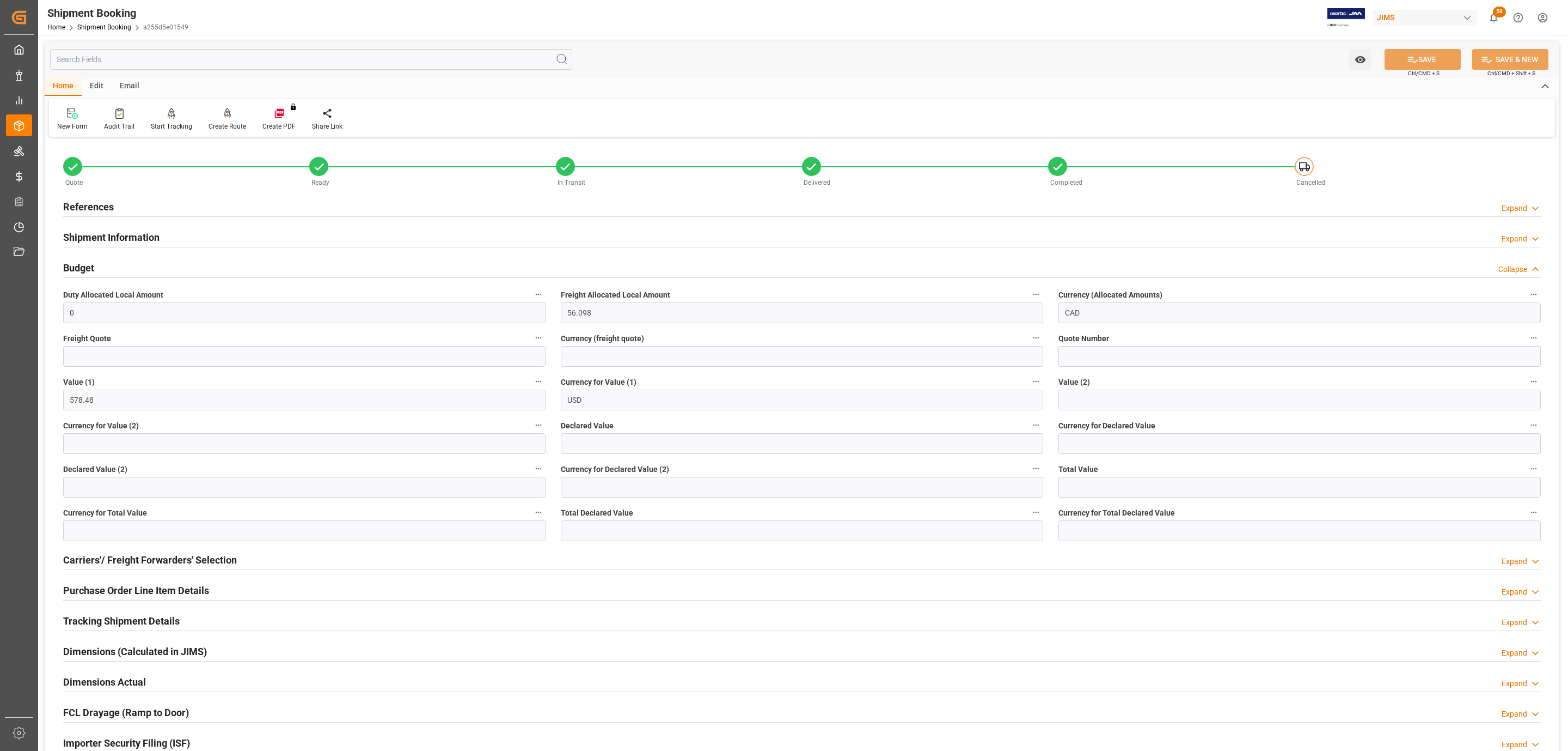
click at [120, 208] on div "References Expand" at bounding box center [802, 206] width 1478 height 21
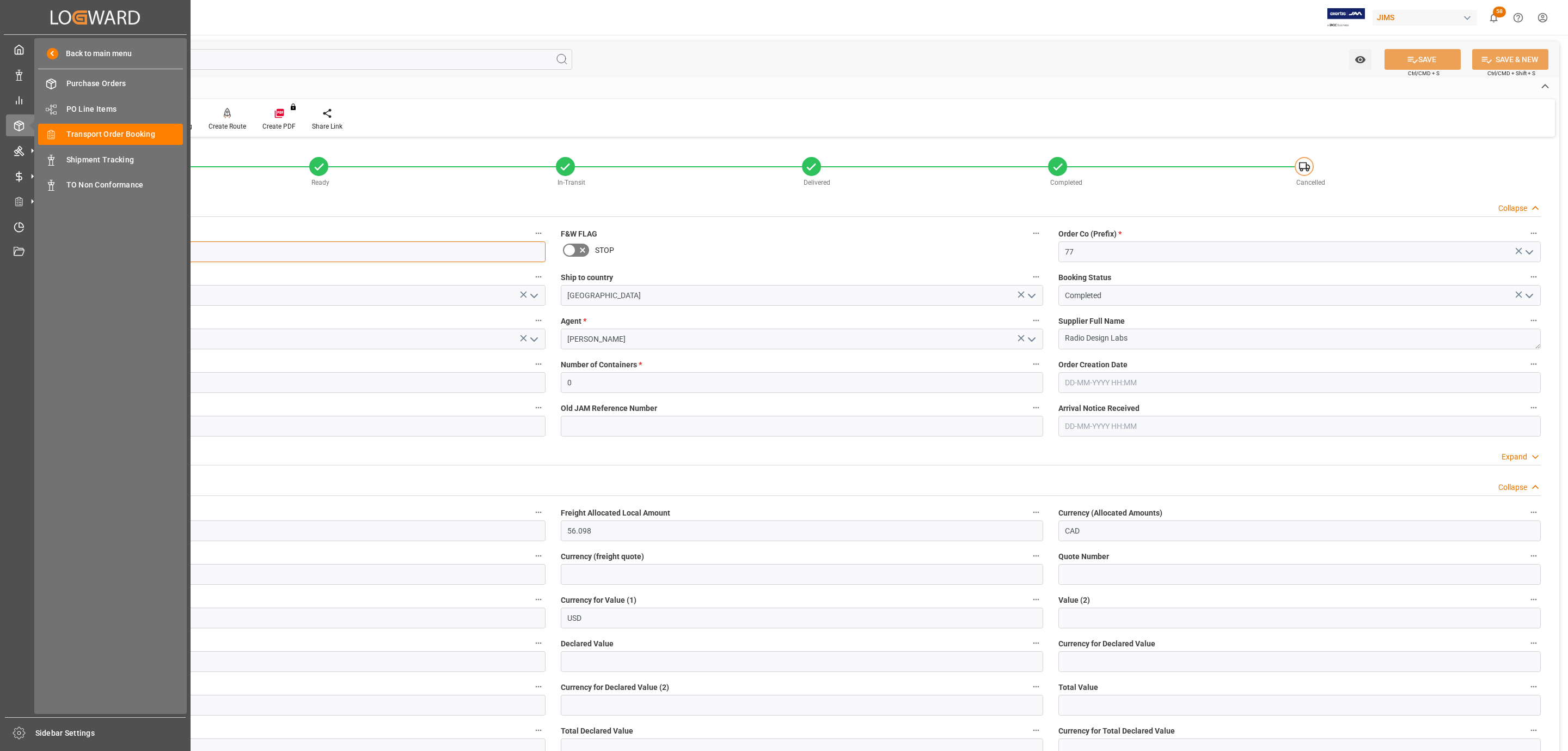
drag, startPoint x: 117, startPoint y: 247, endPoint x: 4, endPoint y: 257, distance: 113.4
click at [4, 257] on div "Created by potrace 1.15, written by [PERSON_NAME] [DATE]-[DATE] Created by potr…" at bounding box center [784, 376] width 1568 height 751
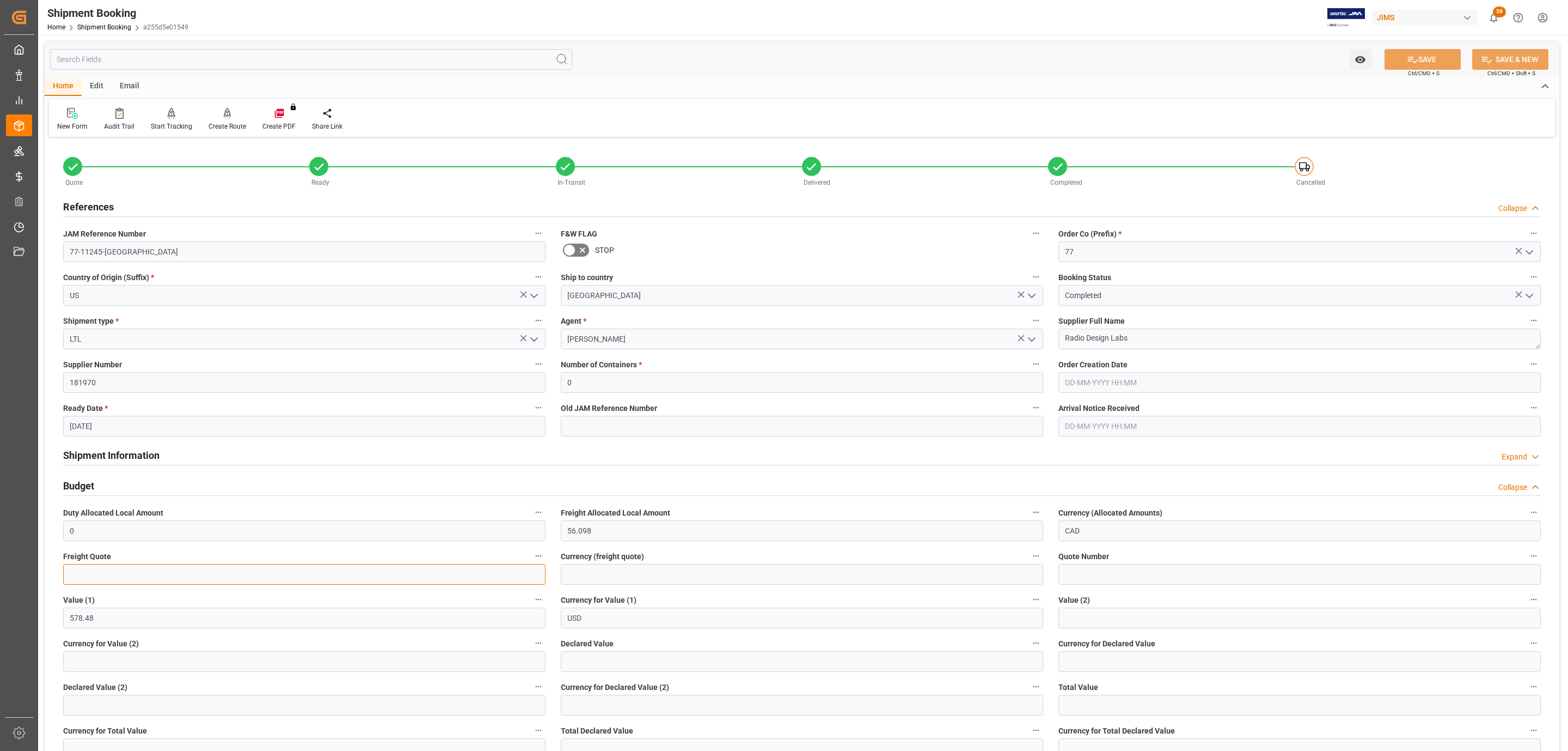
click at [101, 569] on input "text" at bounding box center [305, 574] width 483 height 21
type input "15"
type input "V"
type input "CAD"
click at [1418, 59] on button "SAVE" at bounding box center [1423, 59] width 76 height 21
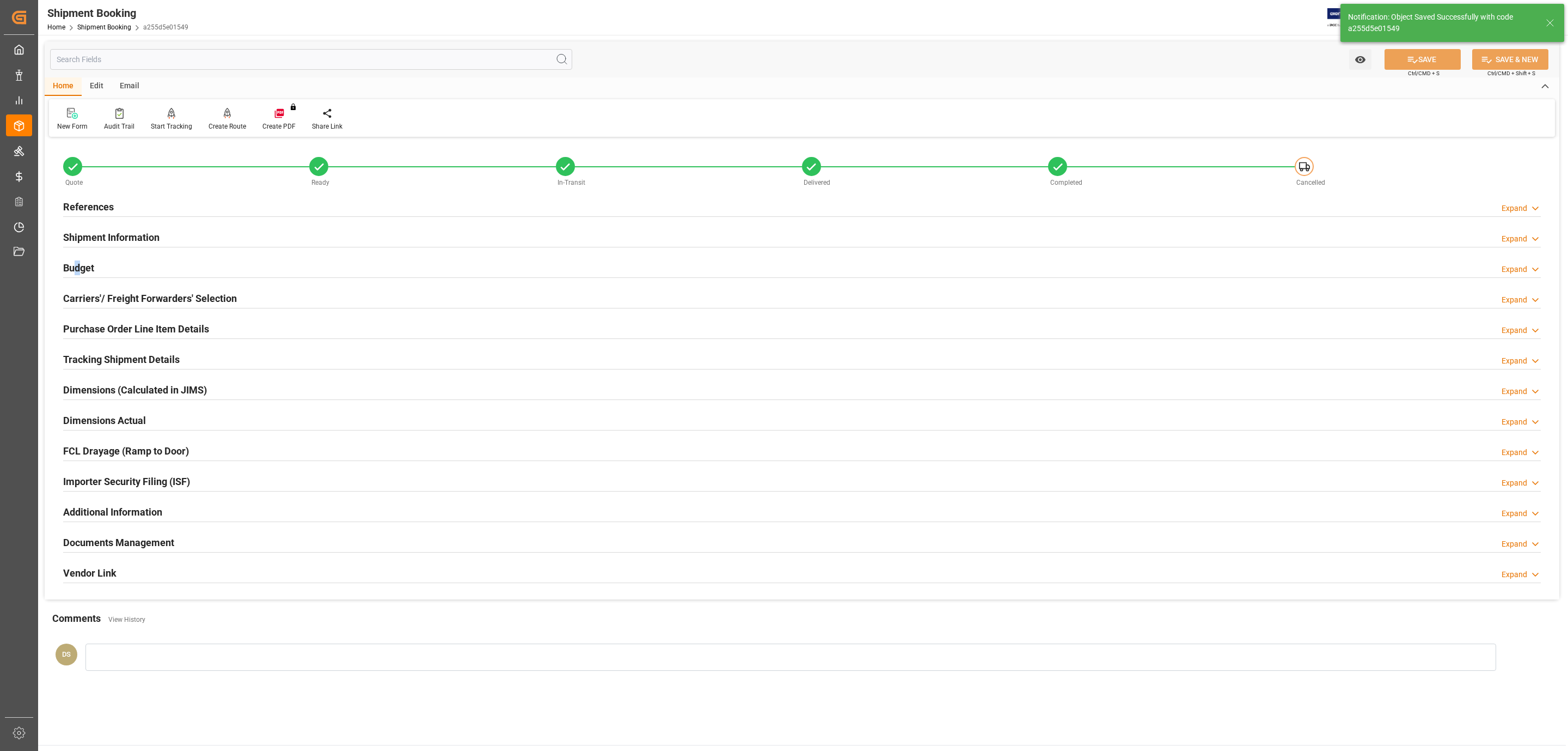
click at [79, 262] on h2 "Budget" at bounding box center [78, 267] width 31 height 15
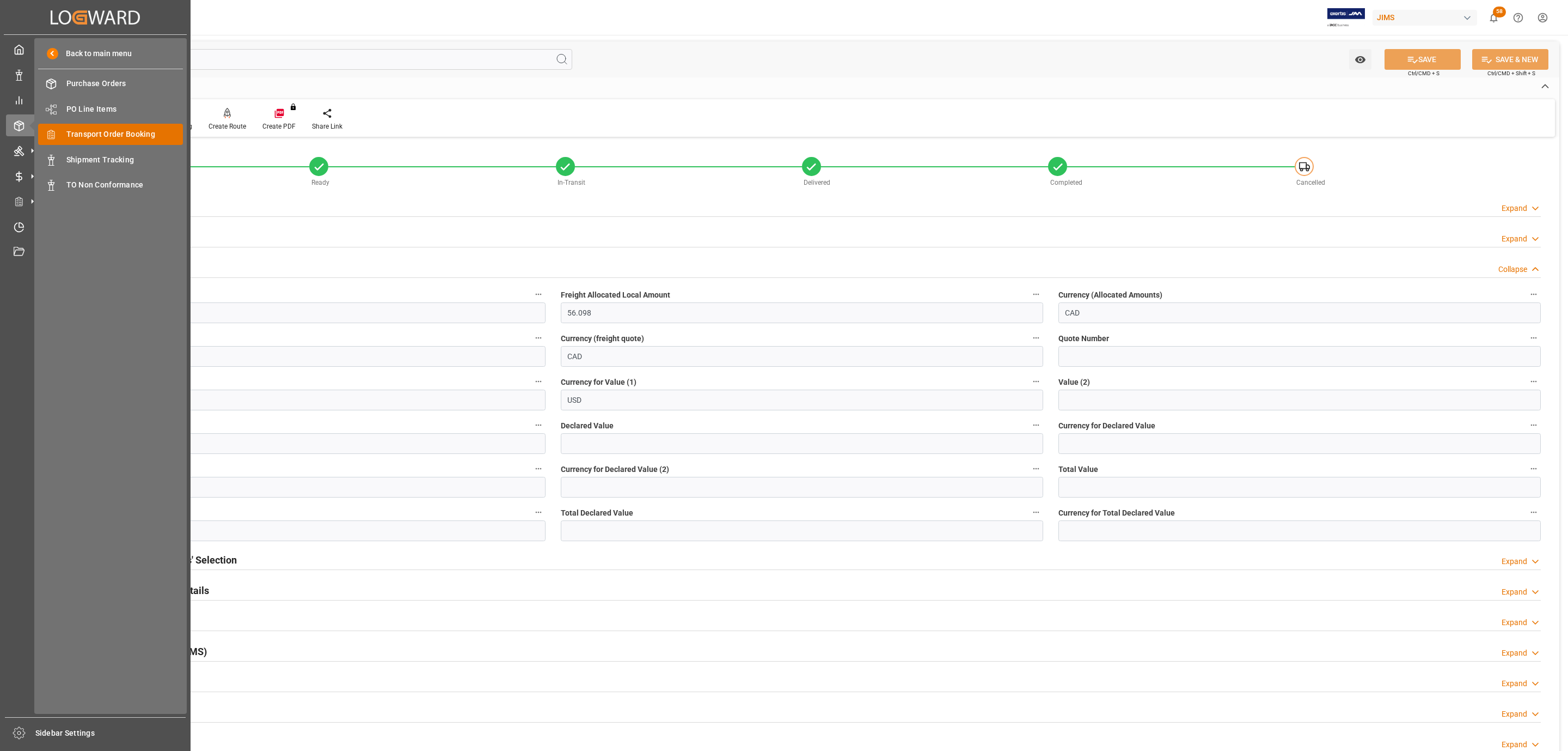
click at [131, 137] on span "Transport Order Booking" at bounding box center [125, 134] width 117 height 12
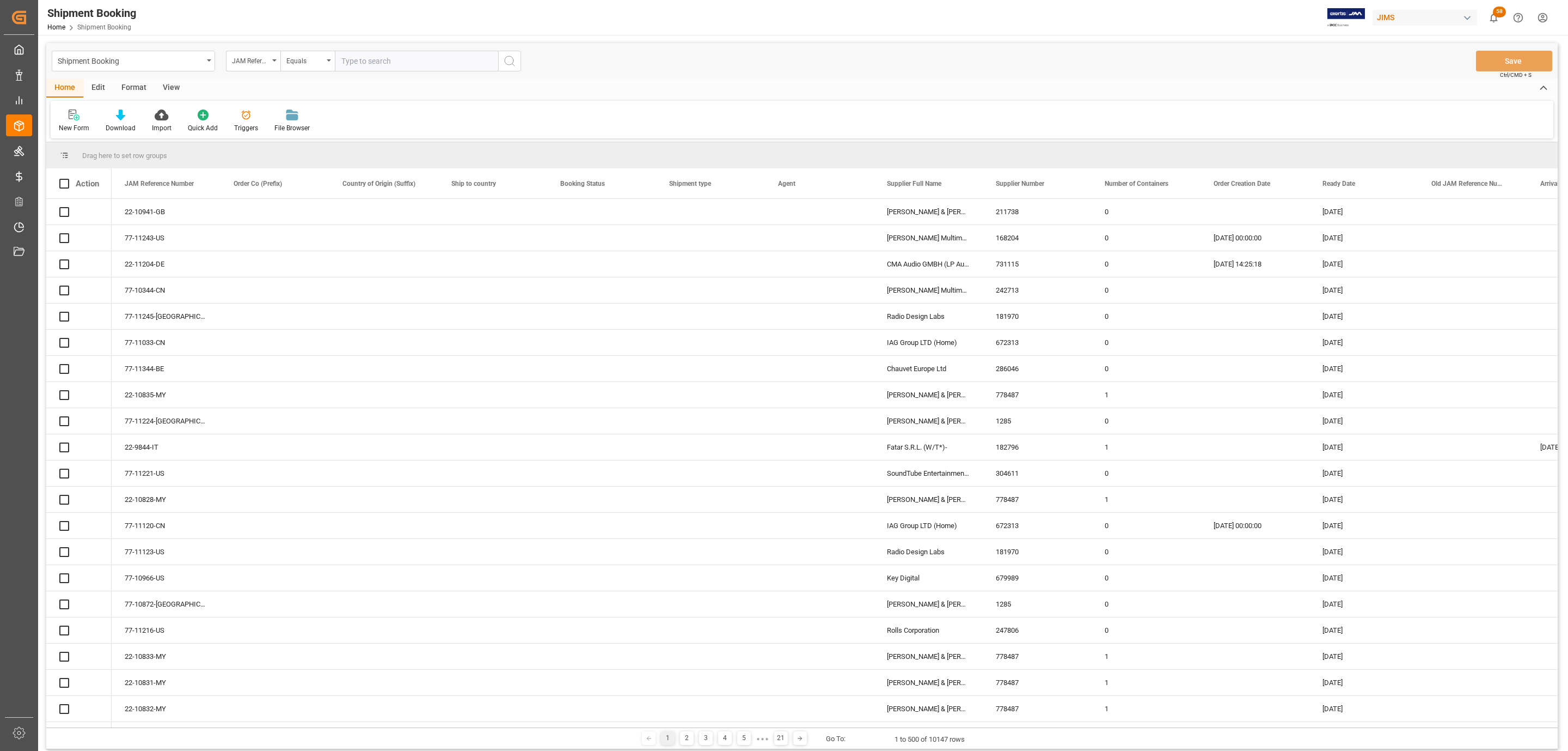
paste input "77-11172-GB"
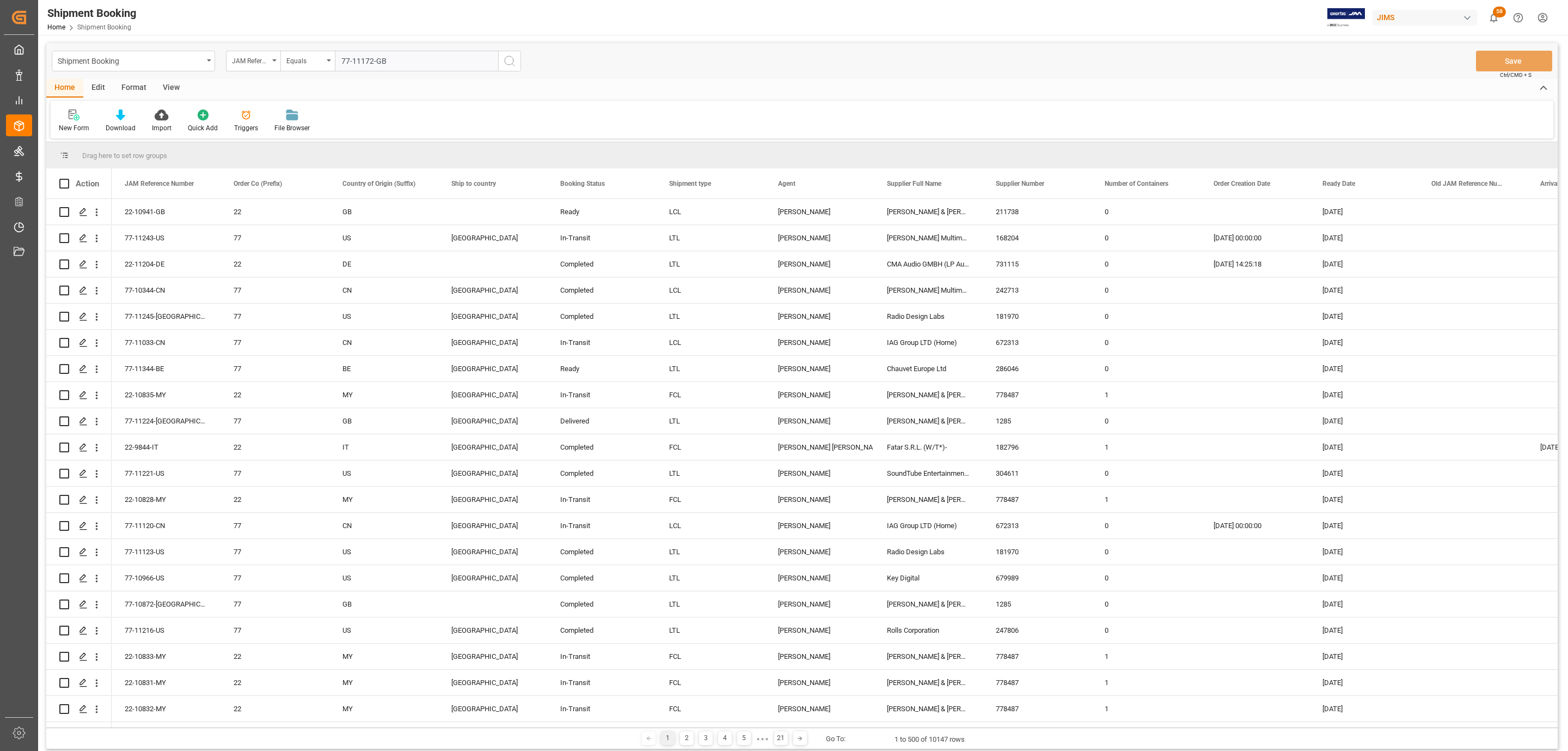
type input "77-11172-GB"
click at [513, 64] on icon "search button" at bounding box center [509, 61] width 13 height 13
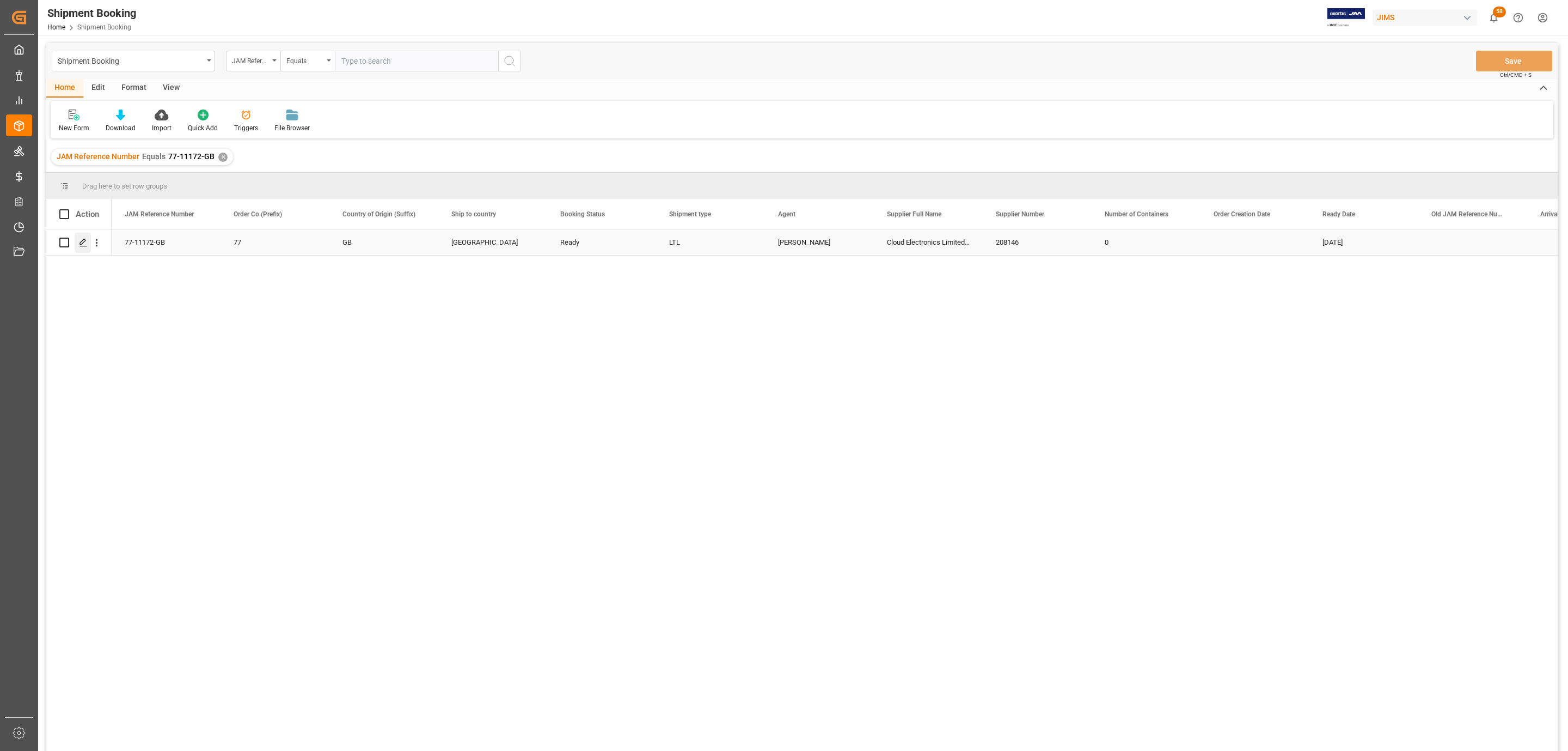
click at [79, 246] on icon "Press SPACE to select this row." at bounding box center [83, 242] width 9 height 9
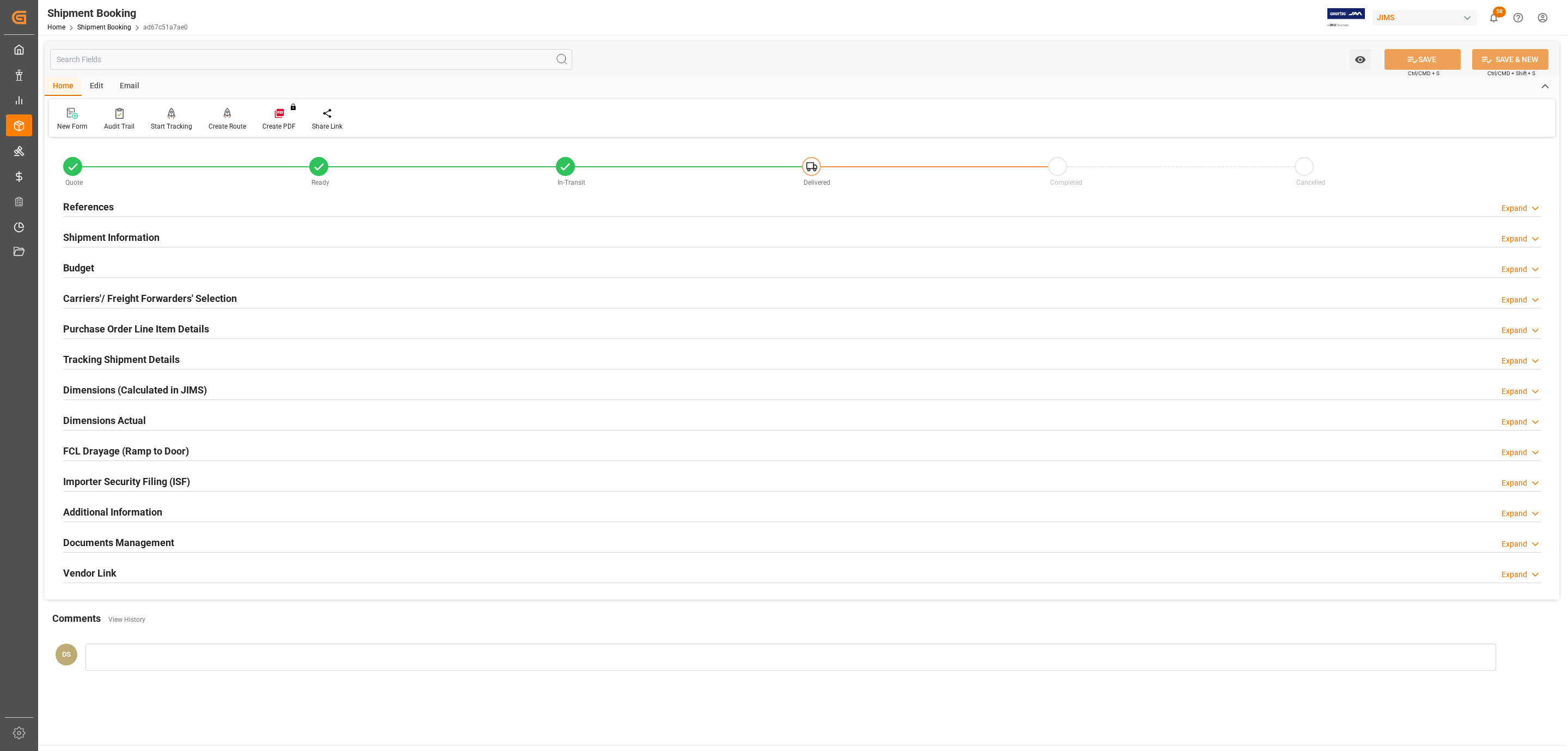
click at [189, 201] on div "References Expand" at bounding box center [802, 206] width 1478 height 21
